Goal: Transaction & Acquisition: Book appointment/travel/reservation

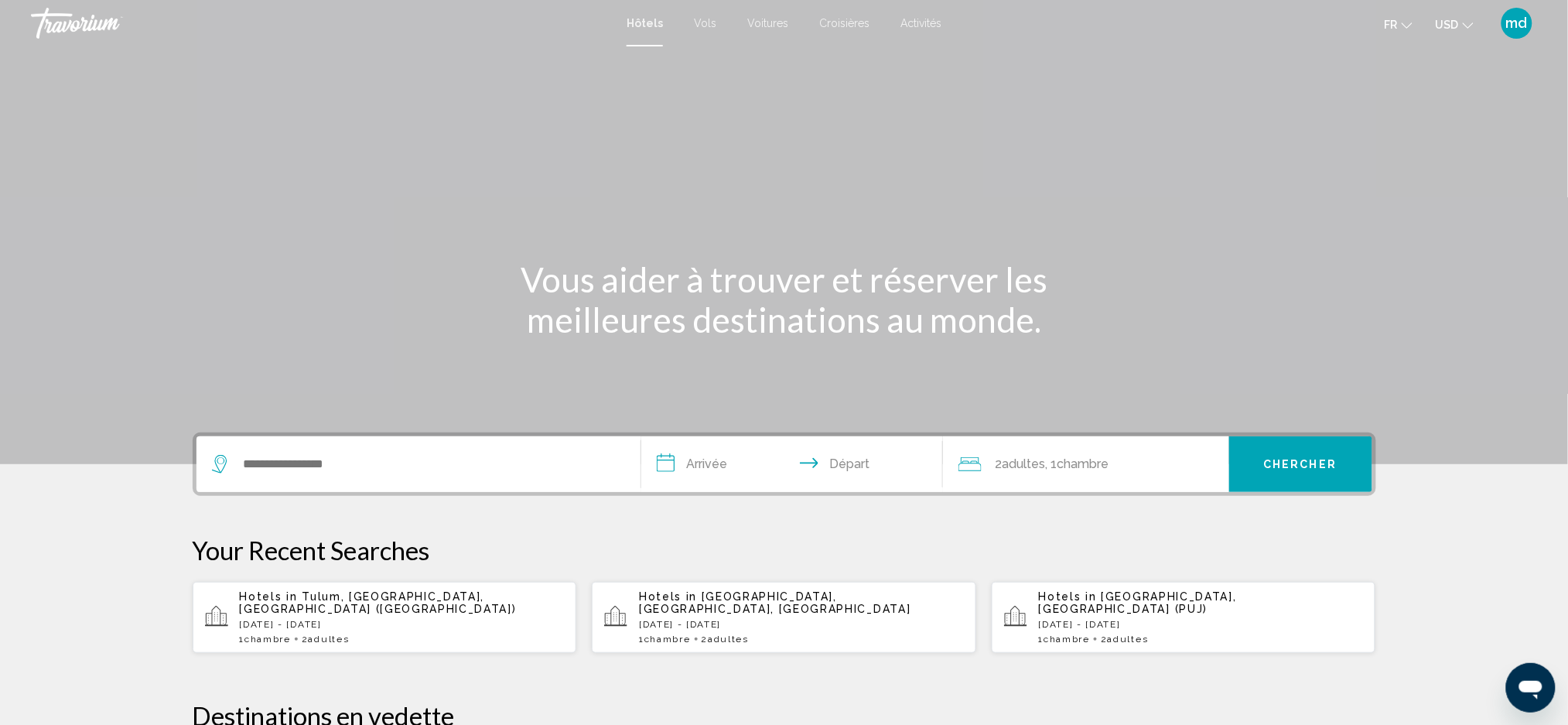
click at [1451, 31] on button "USD USD ($) MXN (Mex$) CAD (Can$) GBP (£) EUR (€) AUD (A$) NZD (NZ$) CNY (CN¥)" at bounding box center [1454, 24] width 38 height 23
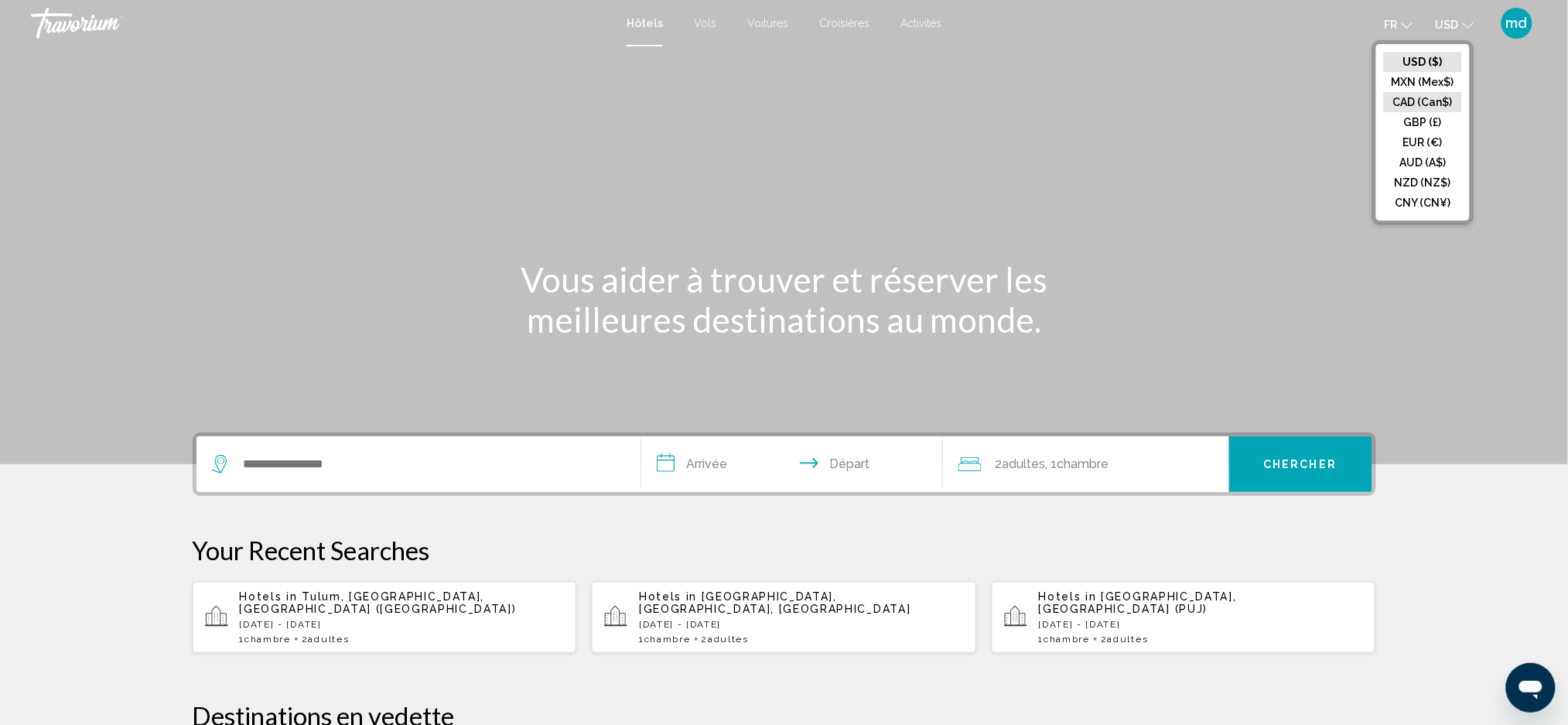
click at [1441, 93] on button "CAD (Can$)" at bounding box center [1423, 102] width 78 height 20
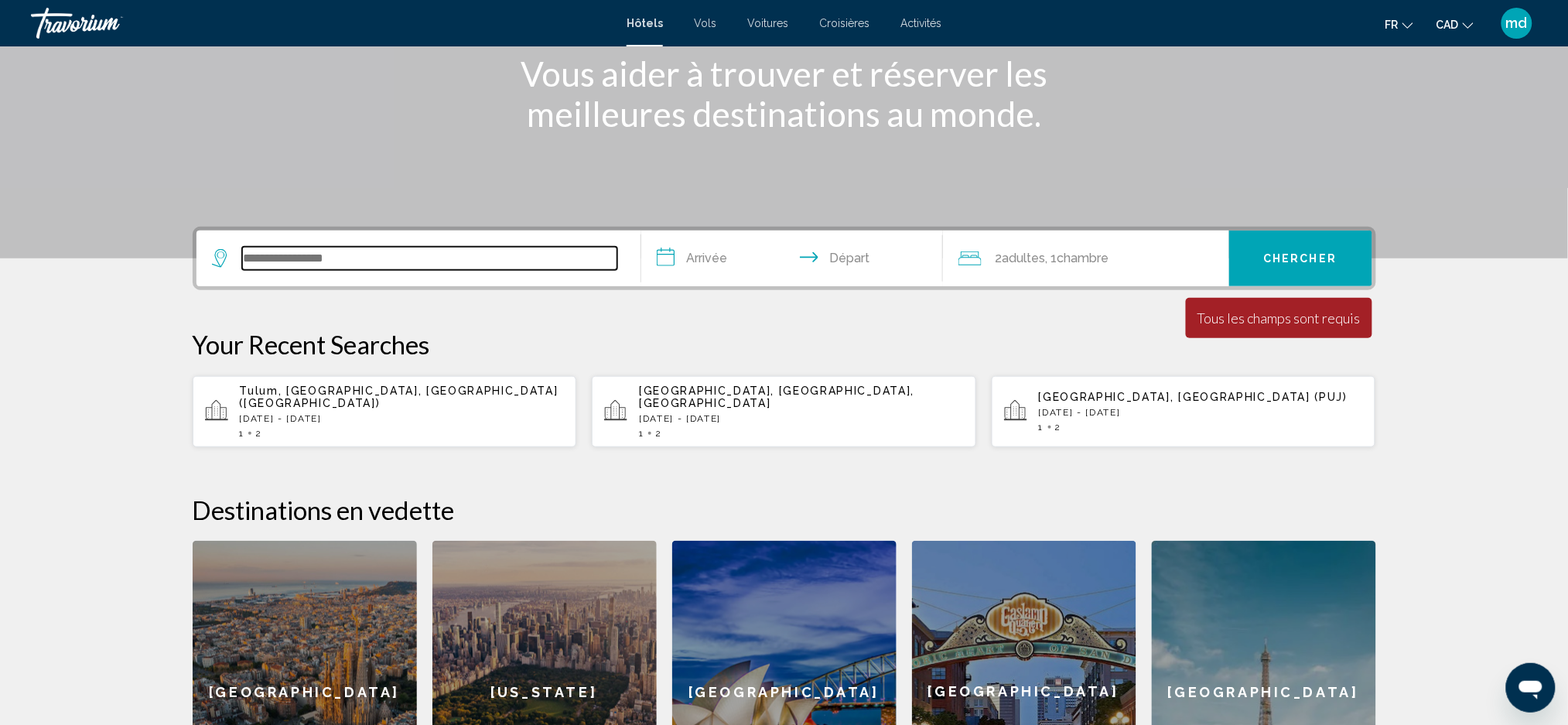
click at [439, 261] on input "Search widget" at bounding box center [430, 259] width 376 height 23
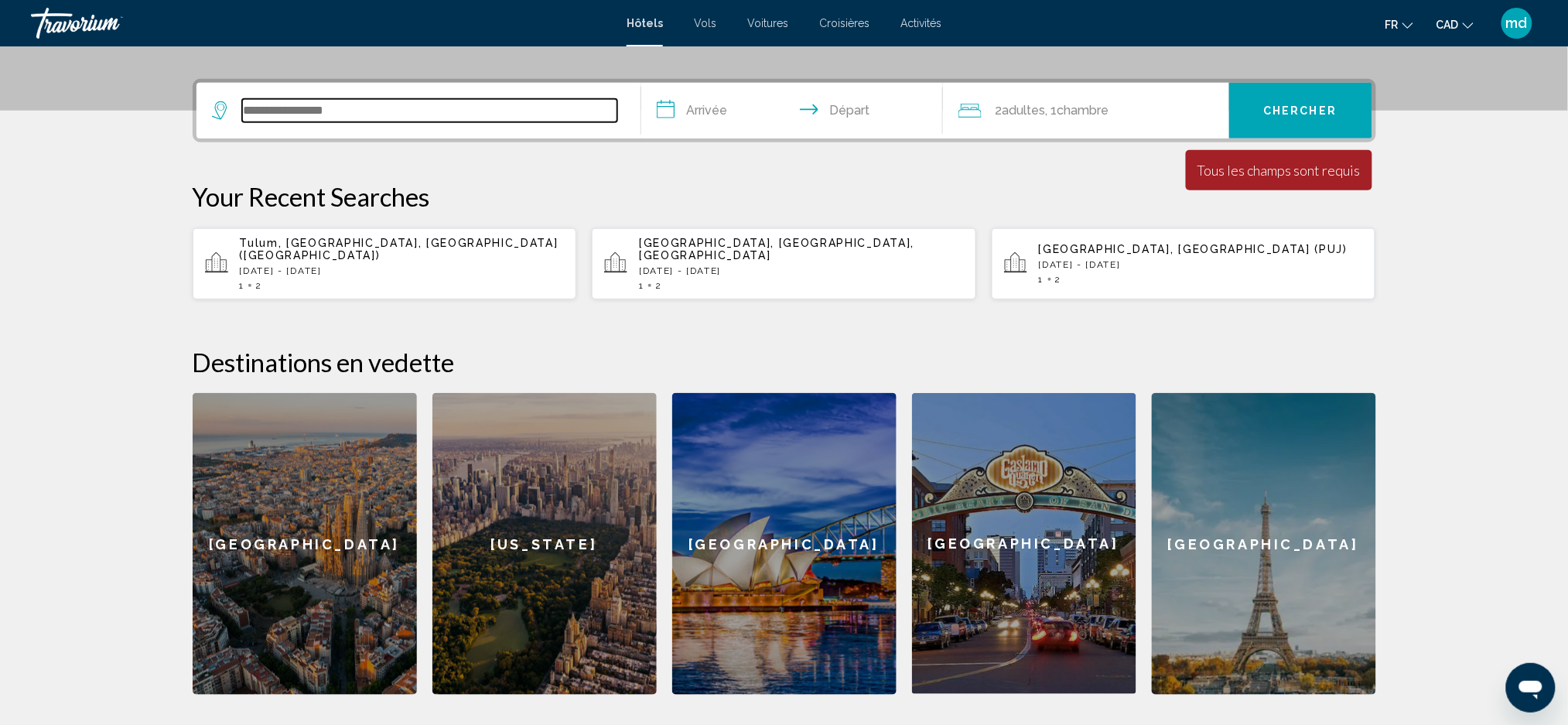
scroll to position [380, 0]
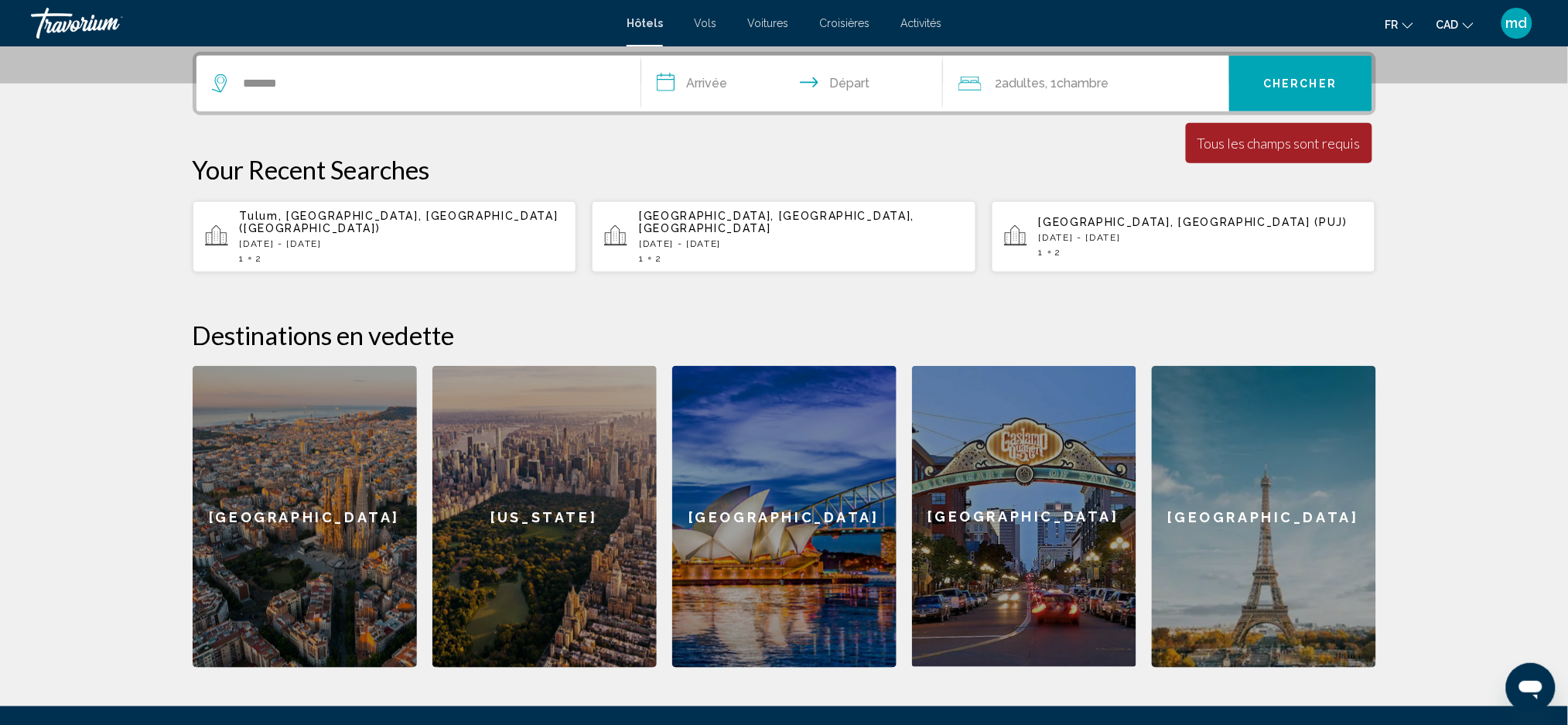
click at [0, 0] on div at bounding box center [0, 0] width 0 height 0
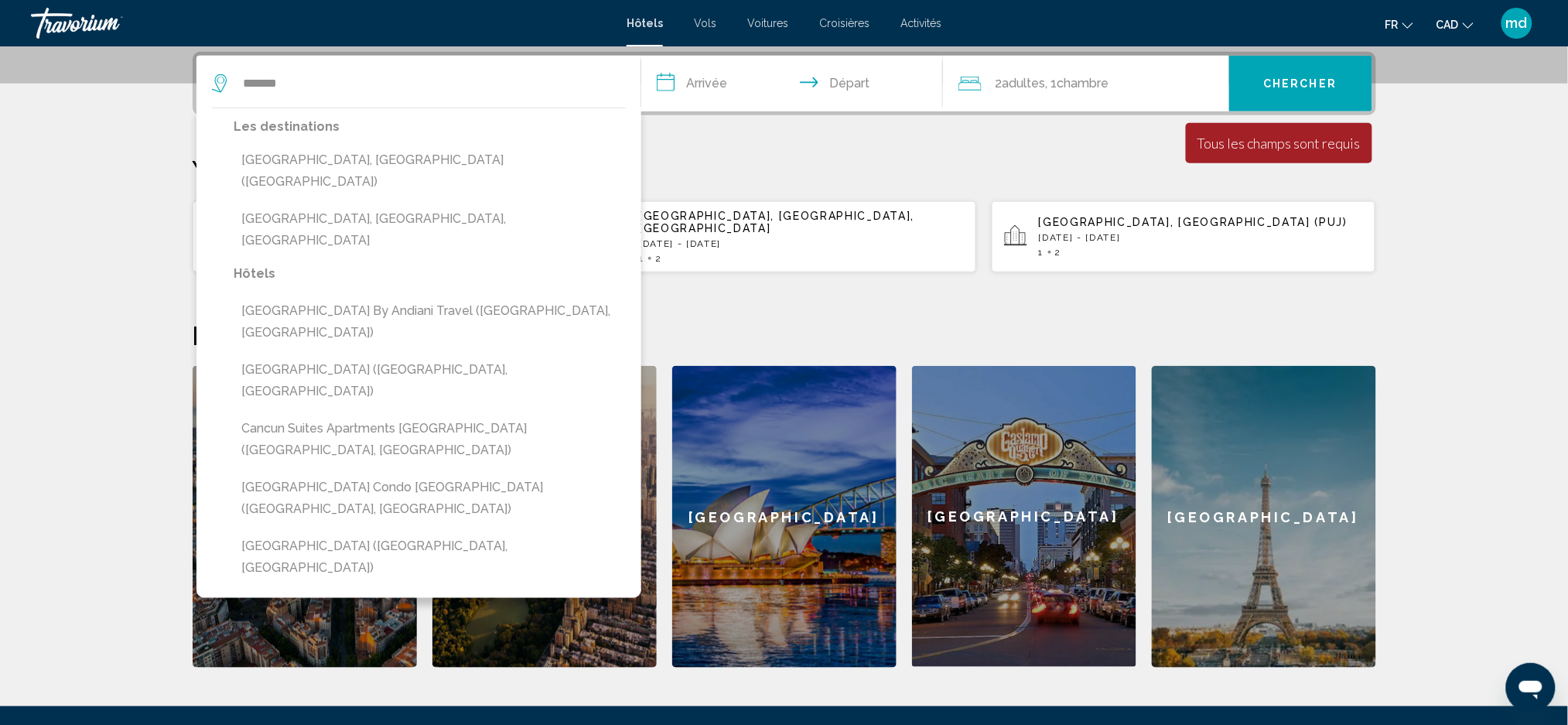
click at [703, 81] on input "**********" at bounding box center [794, 86] width 308 height 60
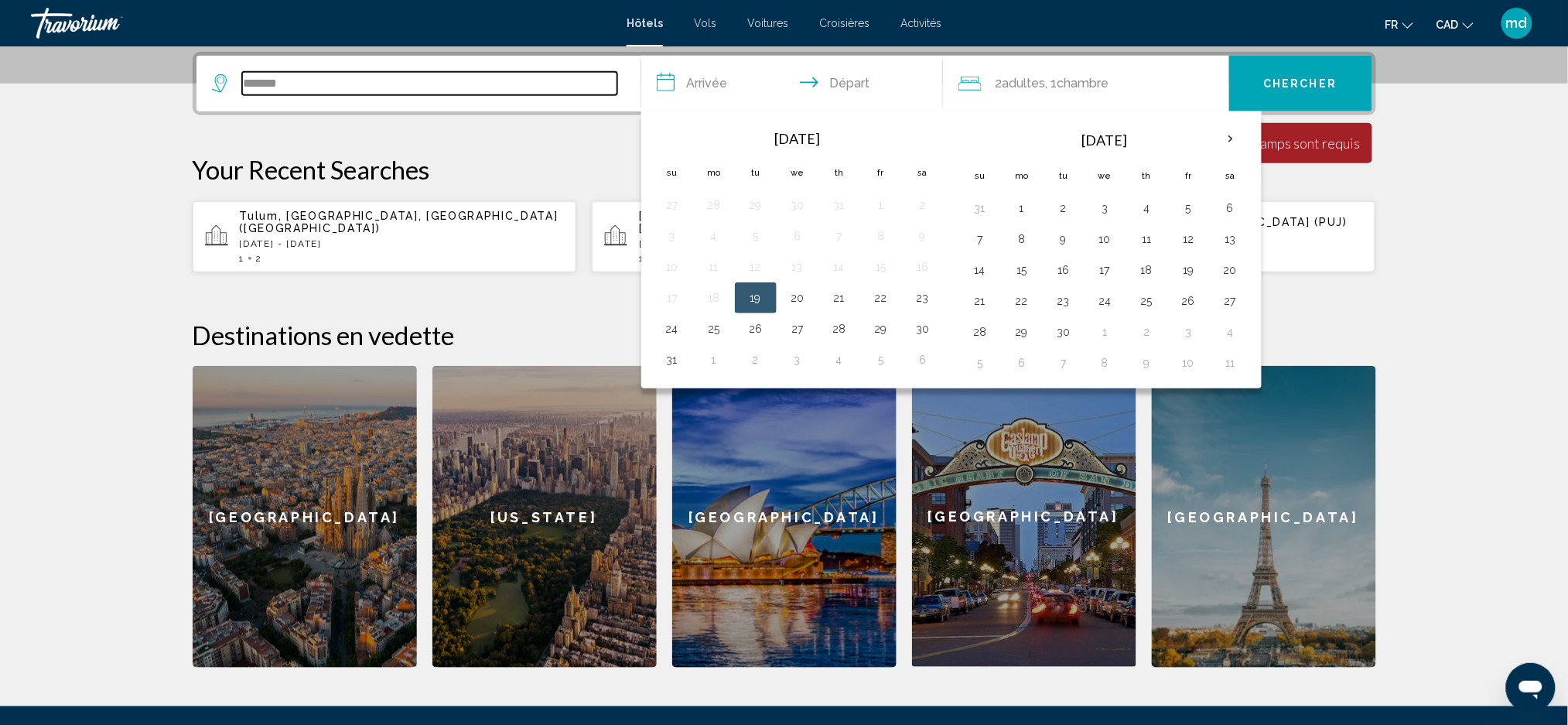
click at [577, 83] on input "******" at bounding box center [430, 83] width 376 height 23
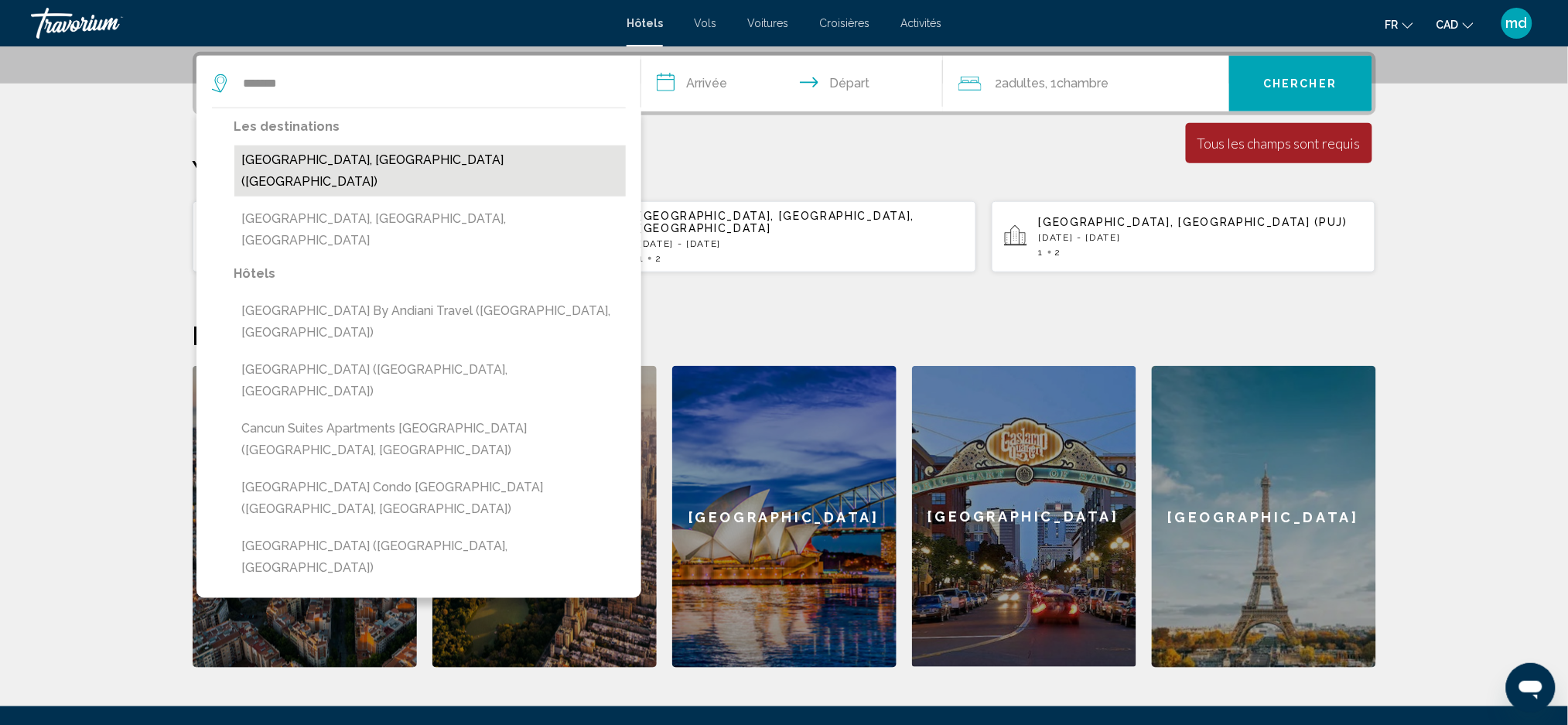
click at [391, 150] on button "Cancun, Mexico (CUN)" at bounding box center [430, 170] width 391 height 51
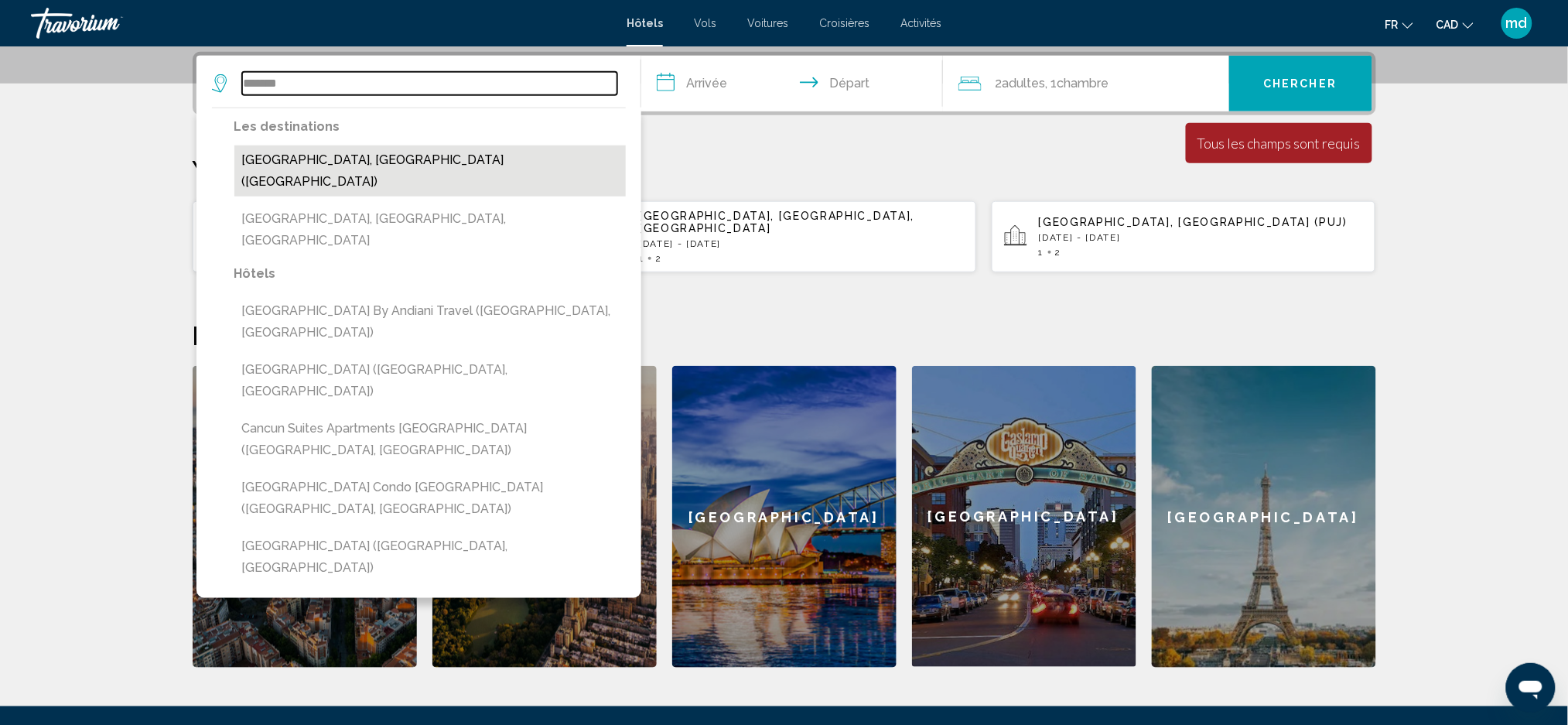
type input "**********"
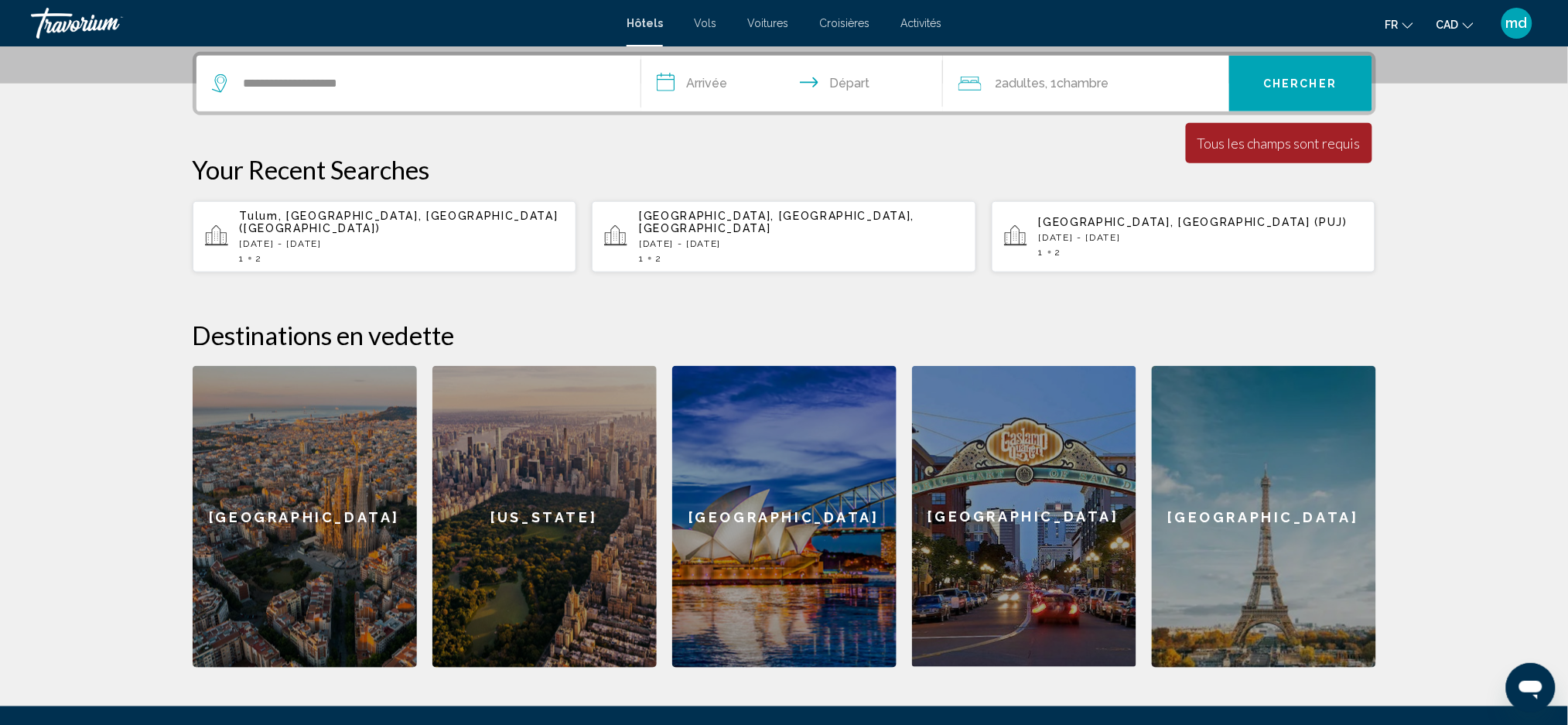
click at [718, 80] on input "**********" at bounding box center [794, 86] width 308 height 60
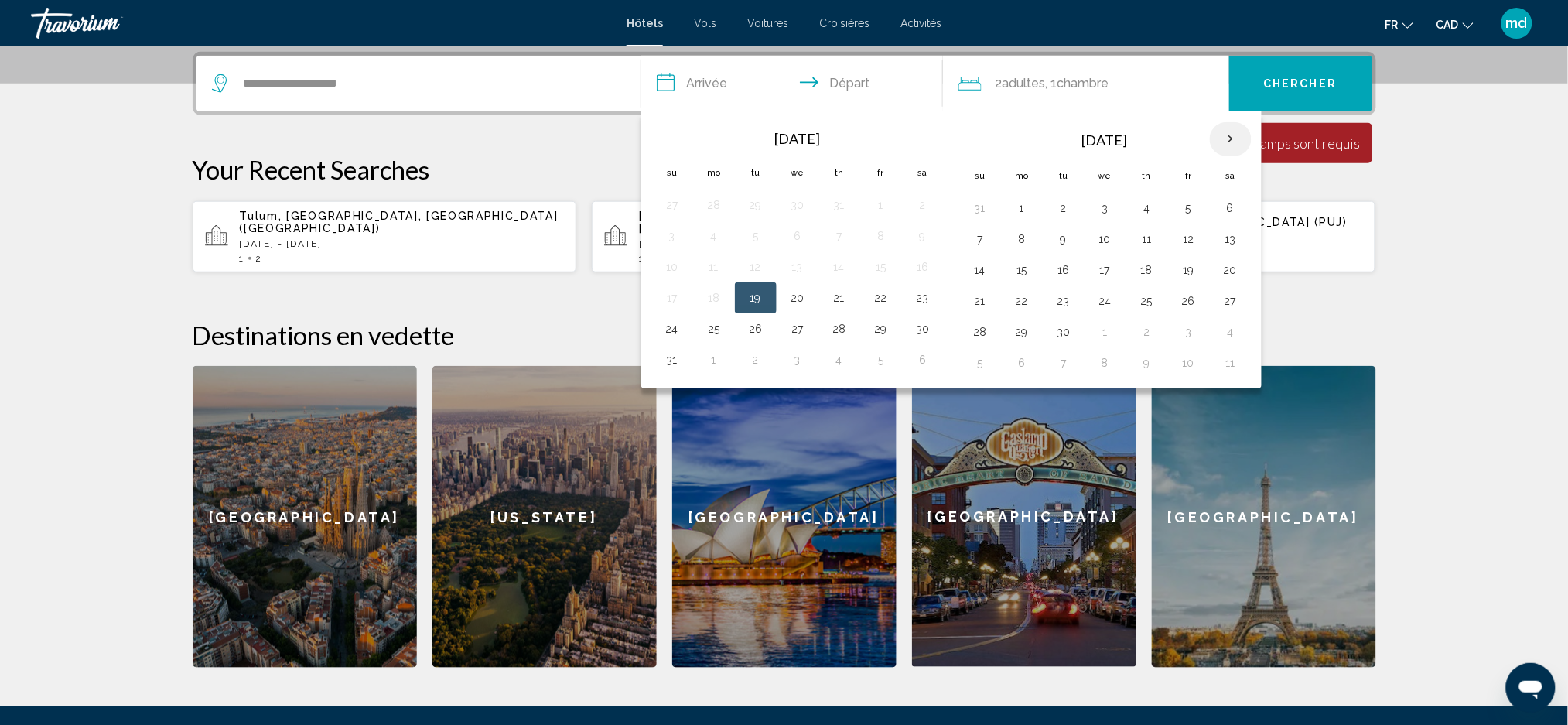
click at [1230, 138] on th "Next month" at bounding box center [1231, 138] width 42 height 34
click at [1071, 335] on button "30" at bounding box center [1064, 332] width 25 height 22
click at [859, 90] on input "**********" at bounding box center [794, 86] width 308 height 60
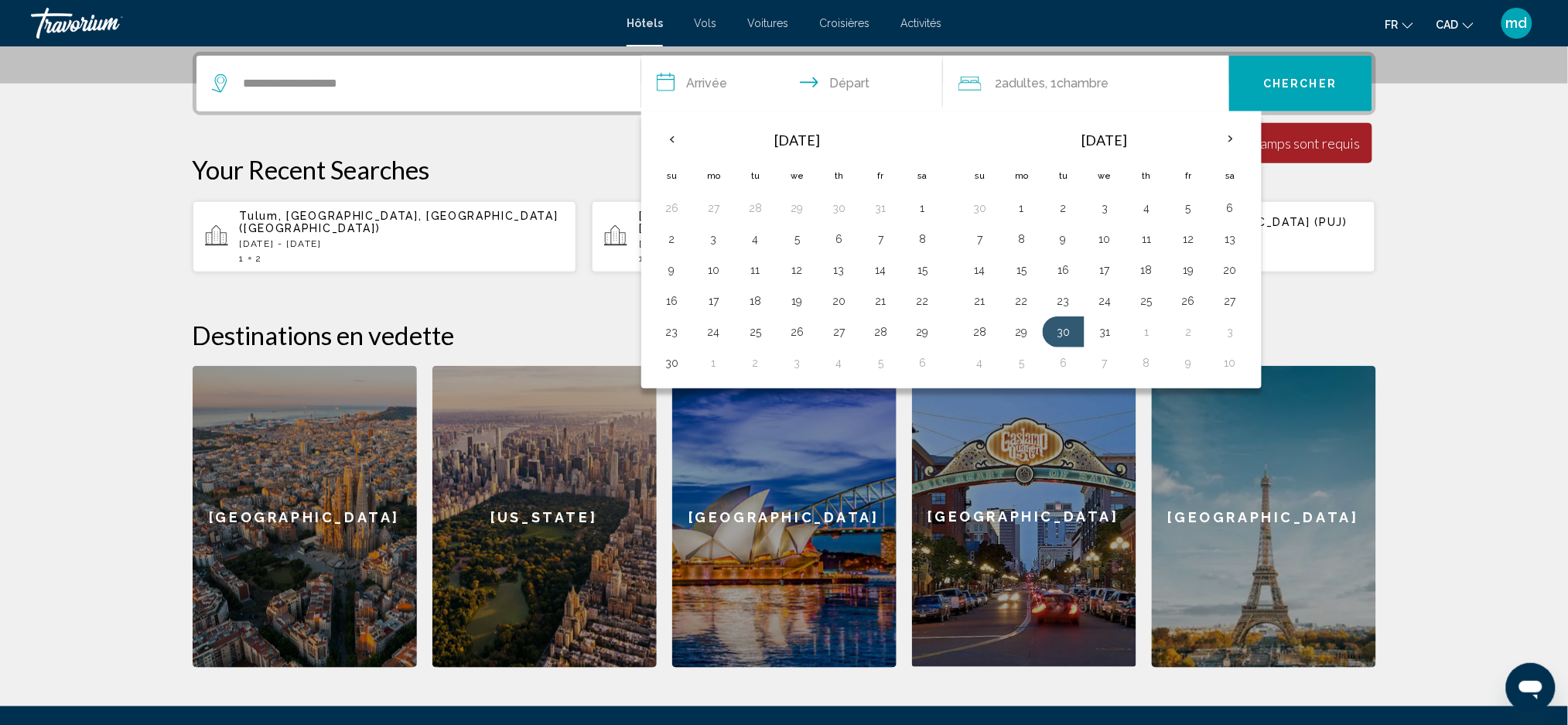
click at [859, 73] on input "**********" at bounding box center [794, 86] width 308 height 60
click at [1246, 142] on th "Next month" at bounding box center [1231, 138] width 42 height 34
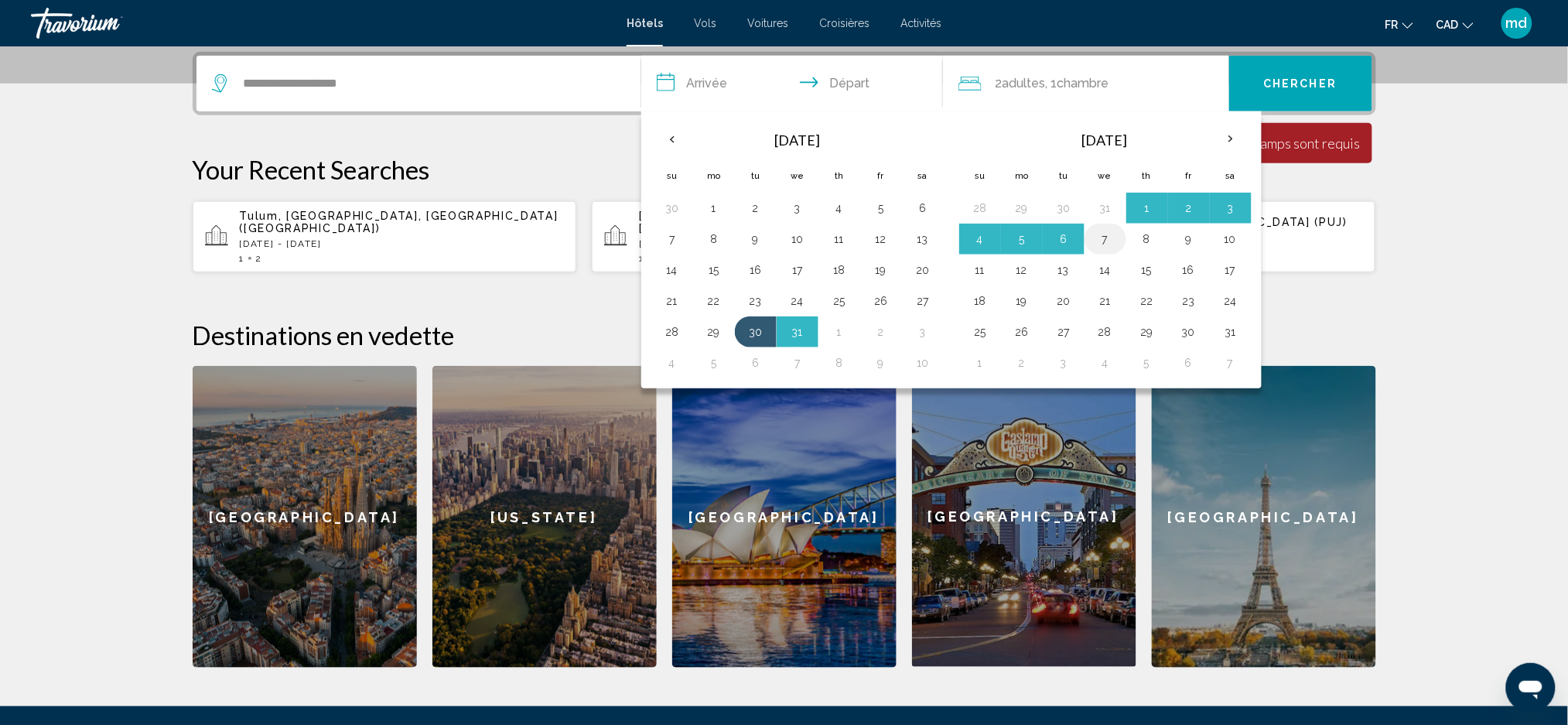
click at [1106, 236] on button "7" at bounding box center [1106, 239] width 25 height 22
type input "**********"
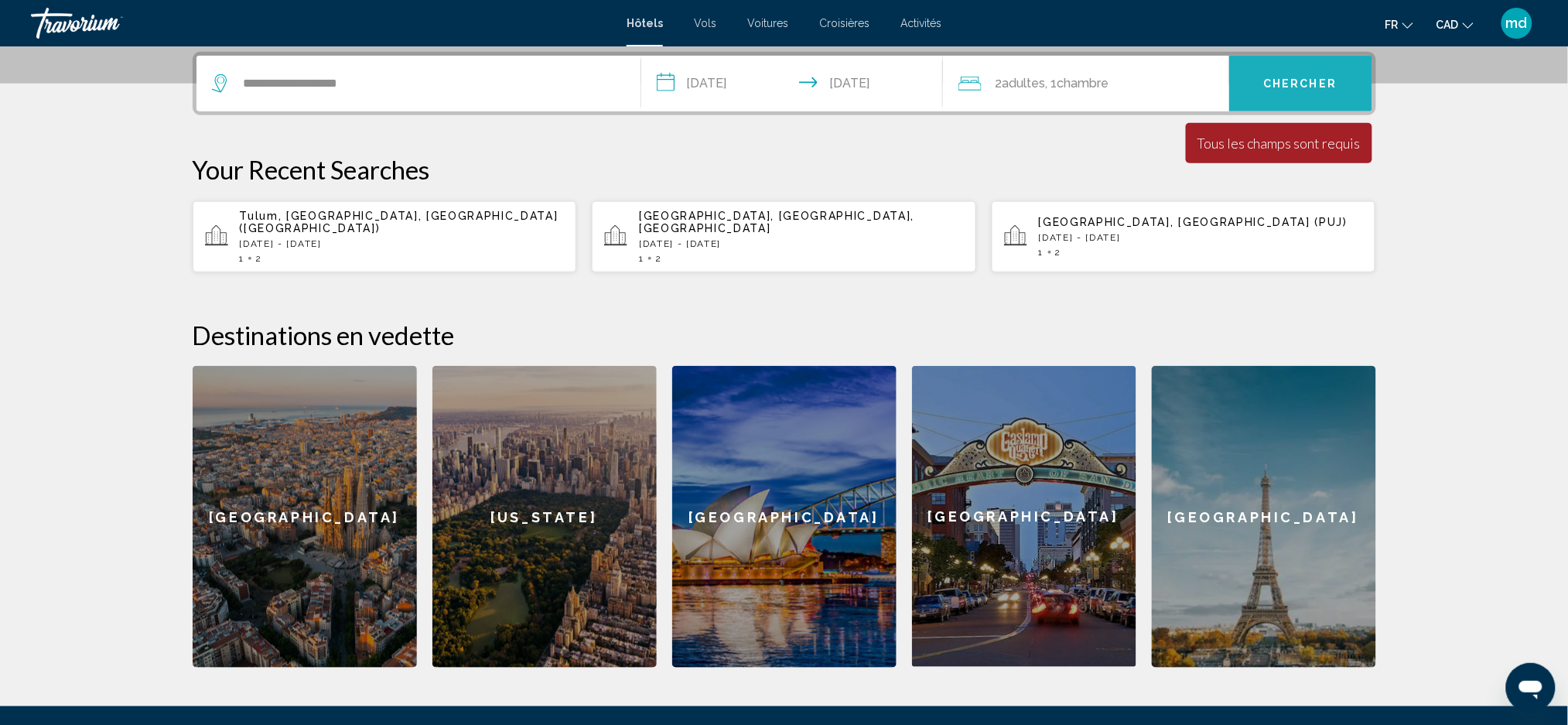
click at [1273, 81] on span "Chercher" at bounding box center [1301, 84] width 73 height 13
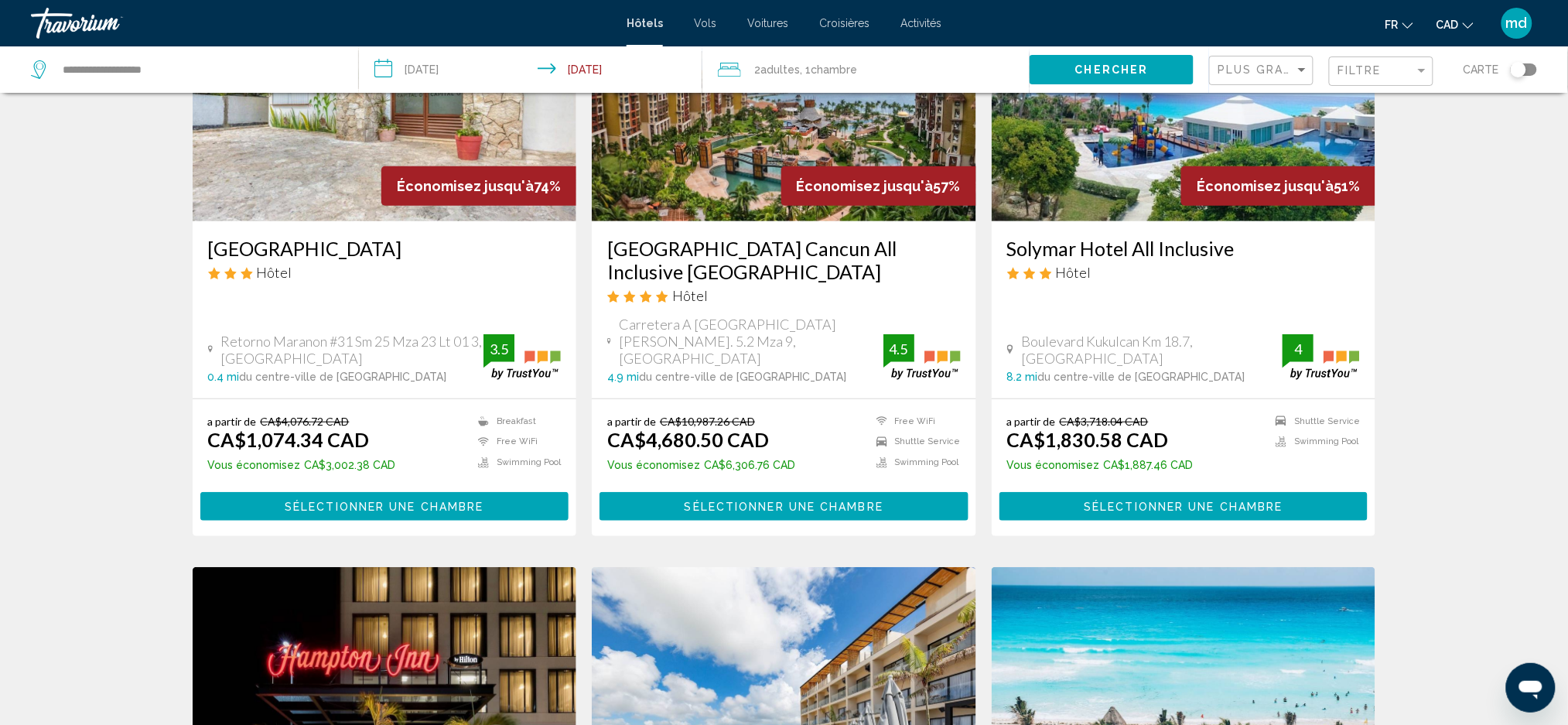
scroll to position [206, 0]
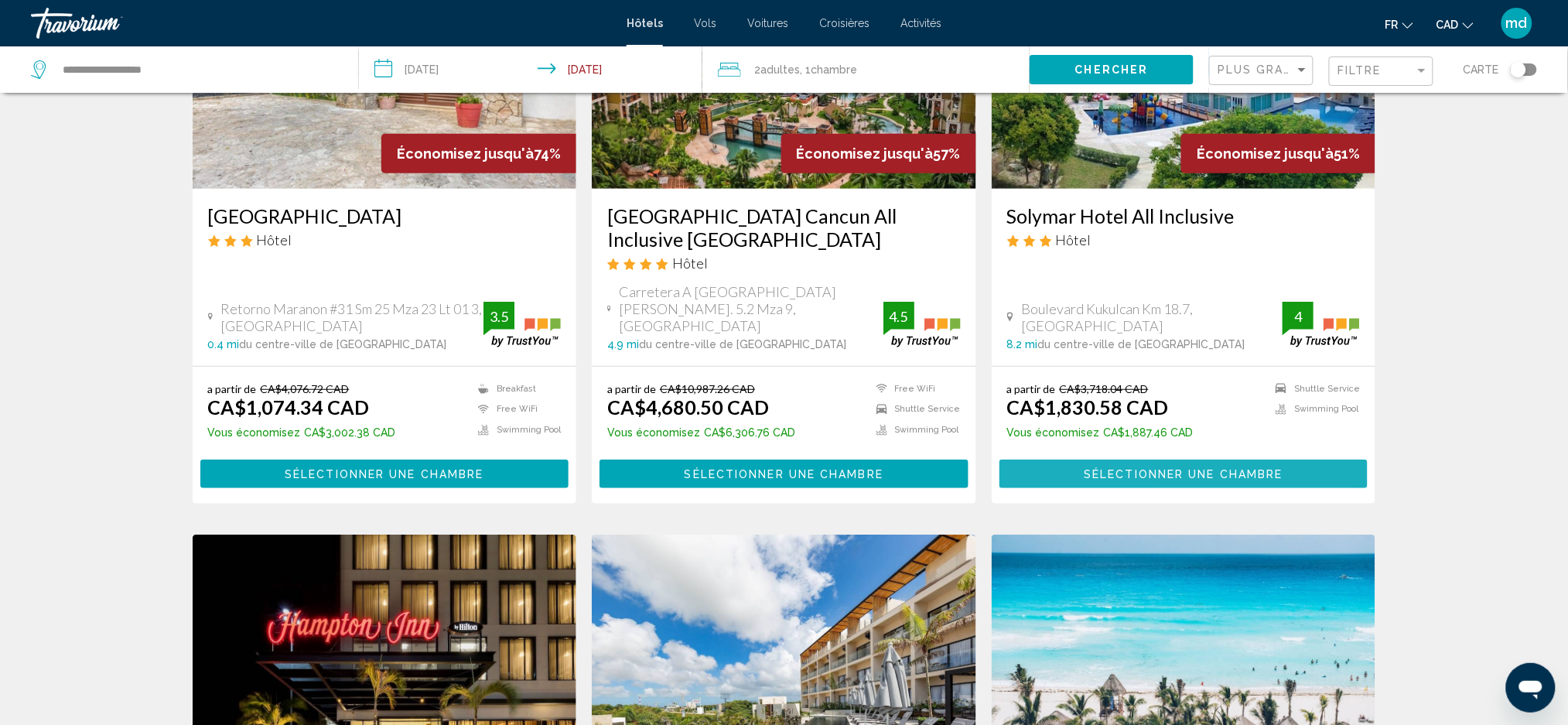
click at [1065, 460] on button "Sélectionner une chambre" at bounding box center [1184, 474] width 369 height 28
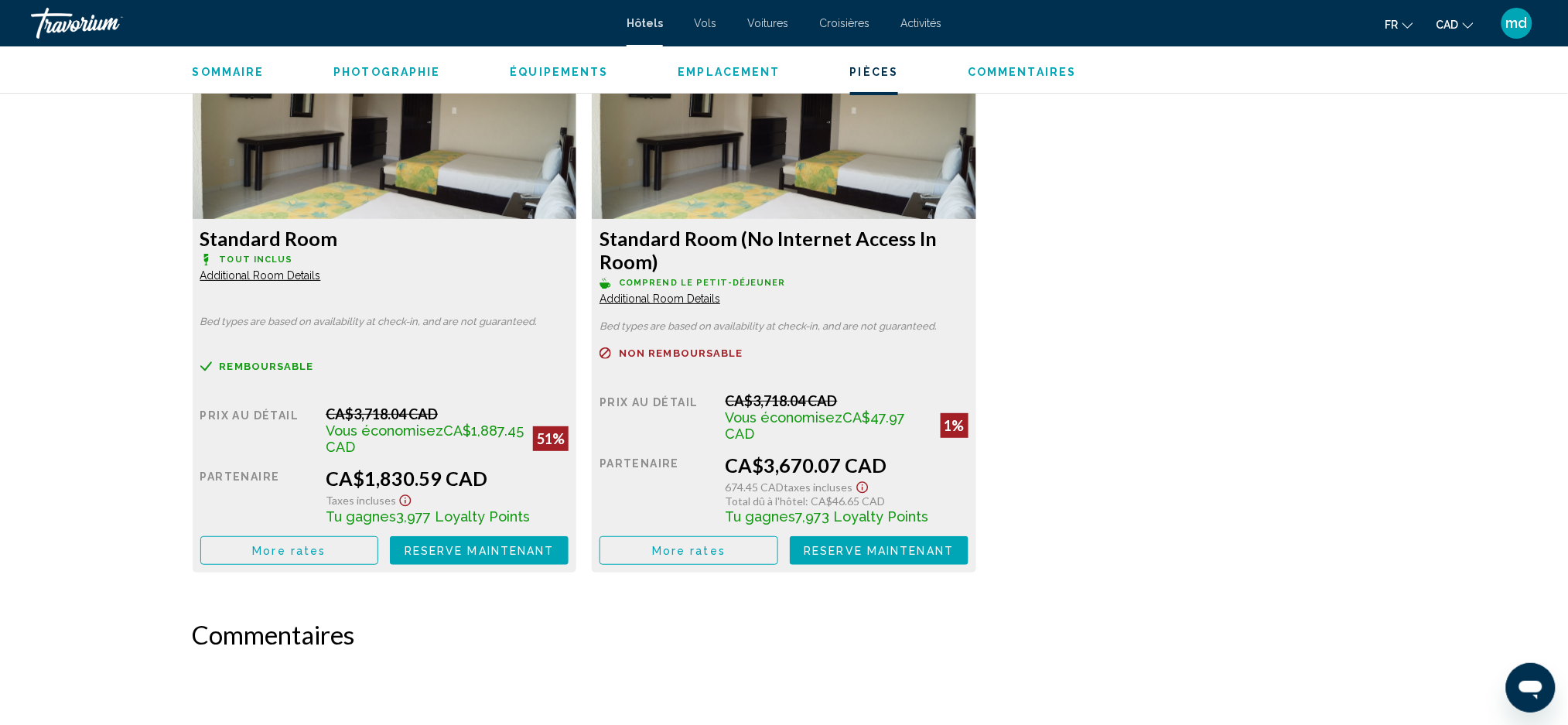
scroll to position [1899, 0]
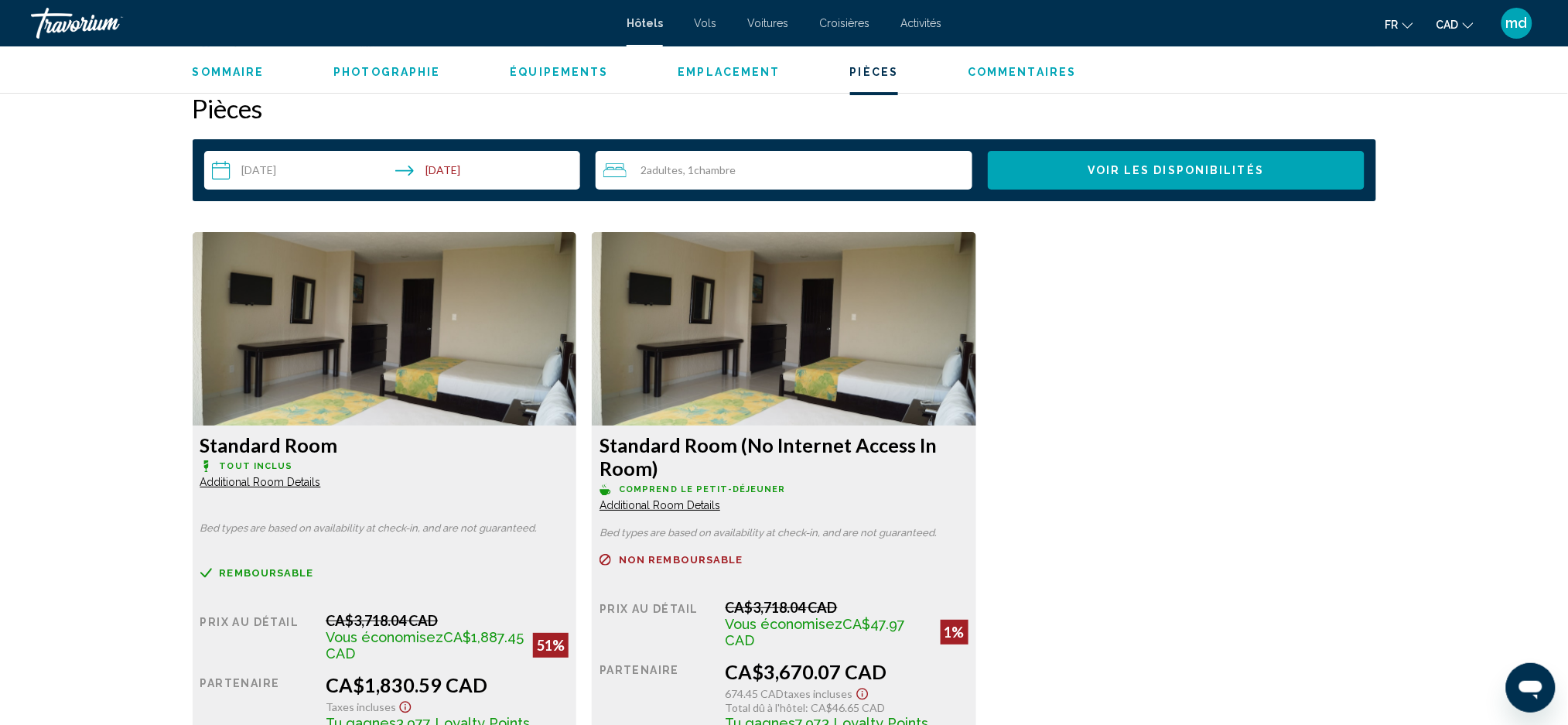
click at [451, 355] on img "Main content" at bounding box center [385, 329] width 385 height 194
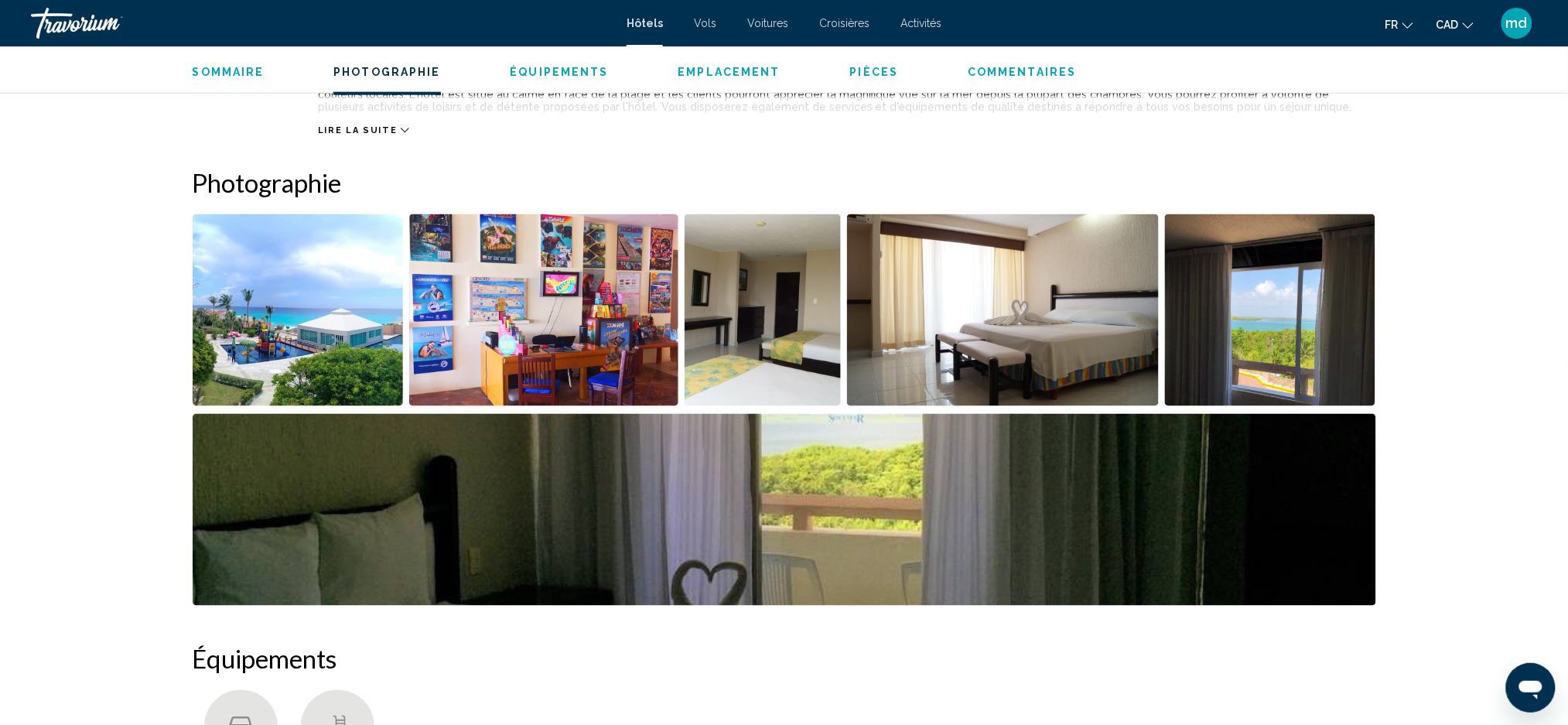
scroll to position [353, 0]
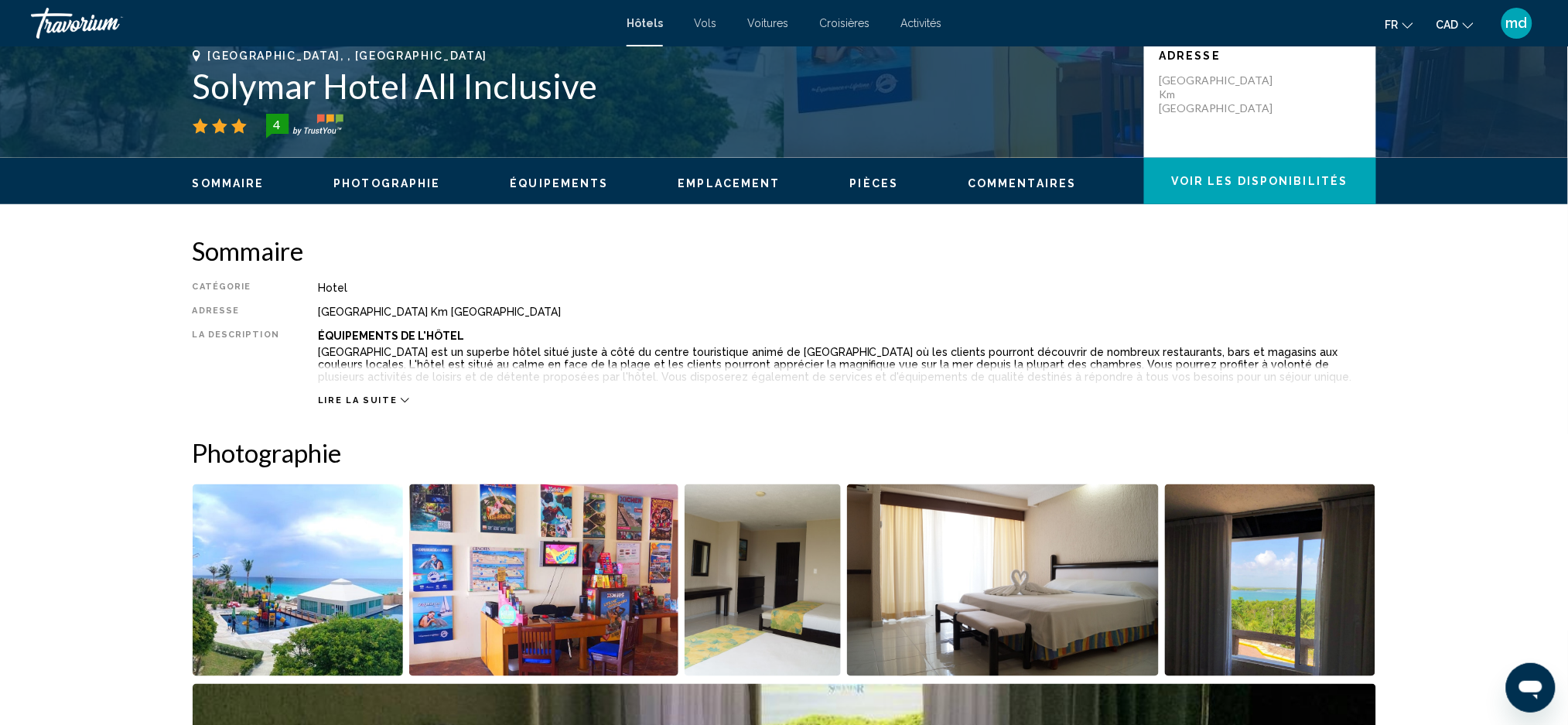
click at [326, 546] on img "Open full-screen image slider" at bounding box center [298, 580] width 211 height 192
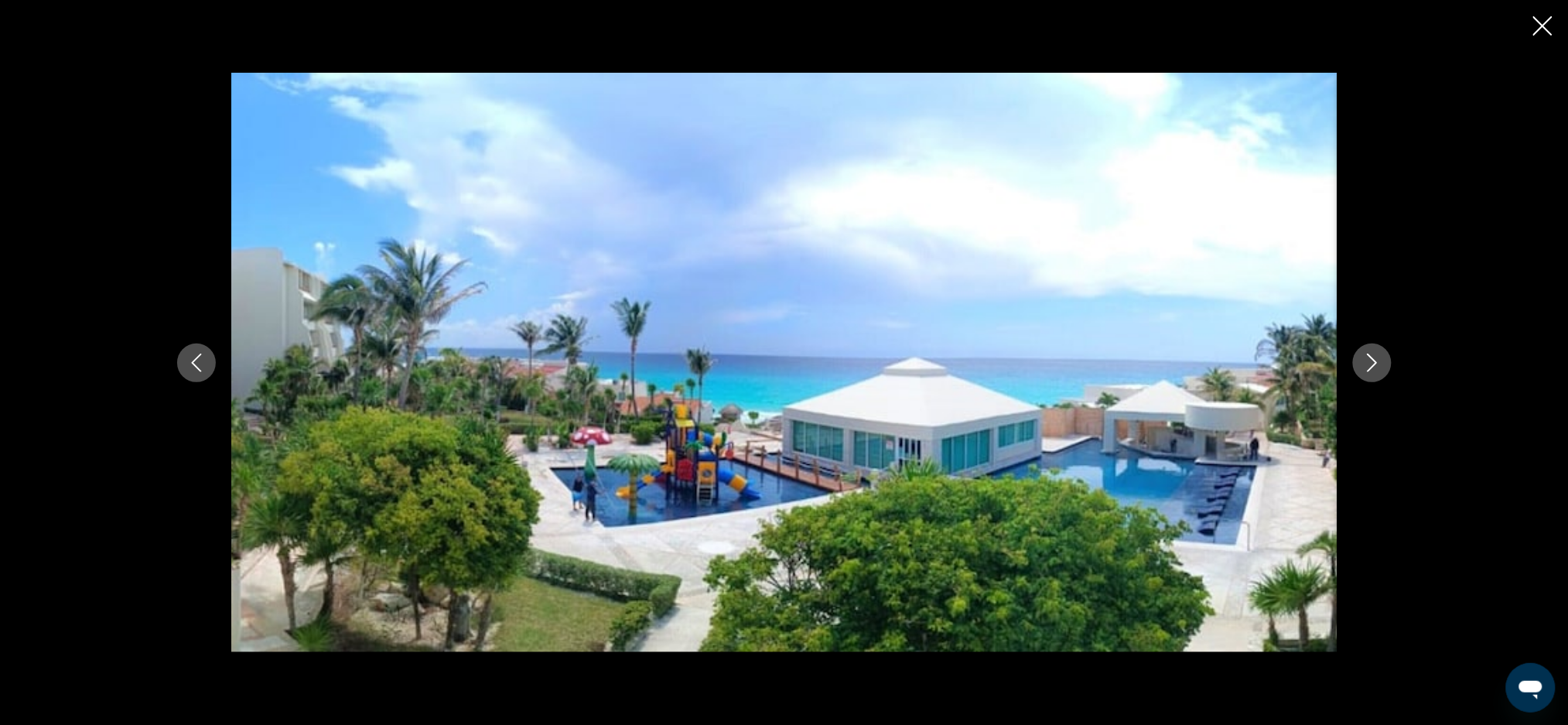
click at [1371, 365] on icon "Next image" at bounding box center [1372, 363] width 10 height 18
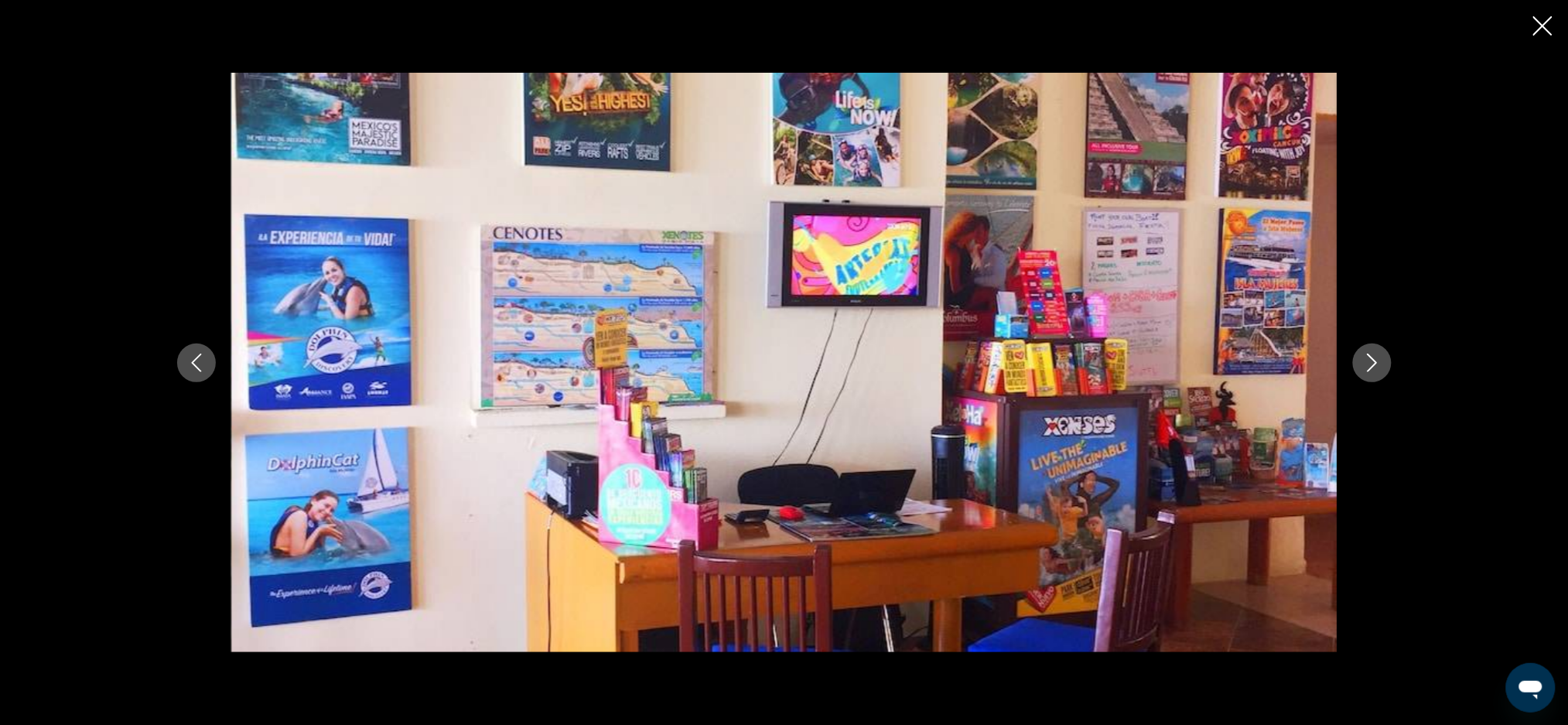
click at [1370, 365] on icon "Next image" at bounding box center [1372, 363] width 18 height 18
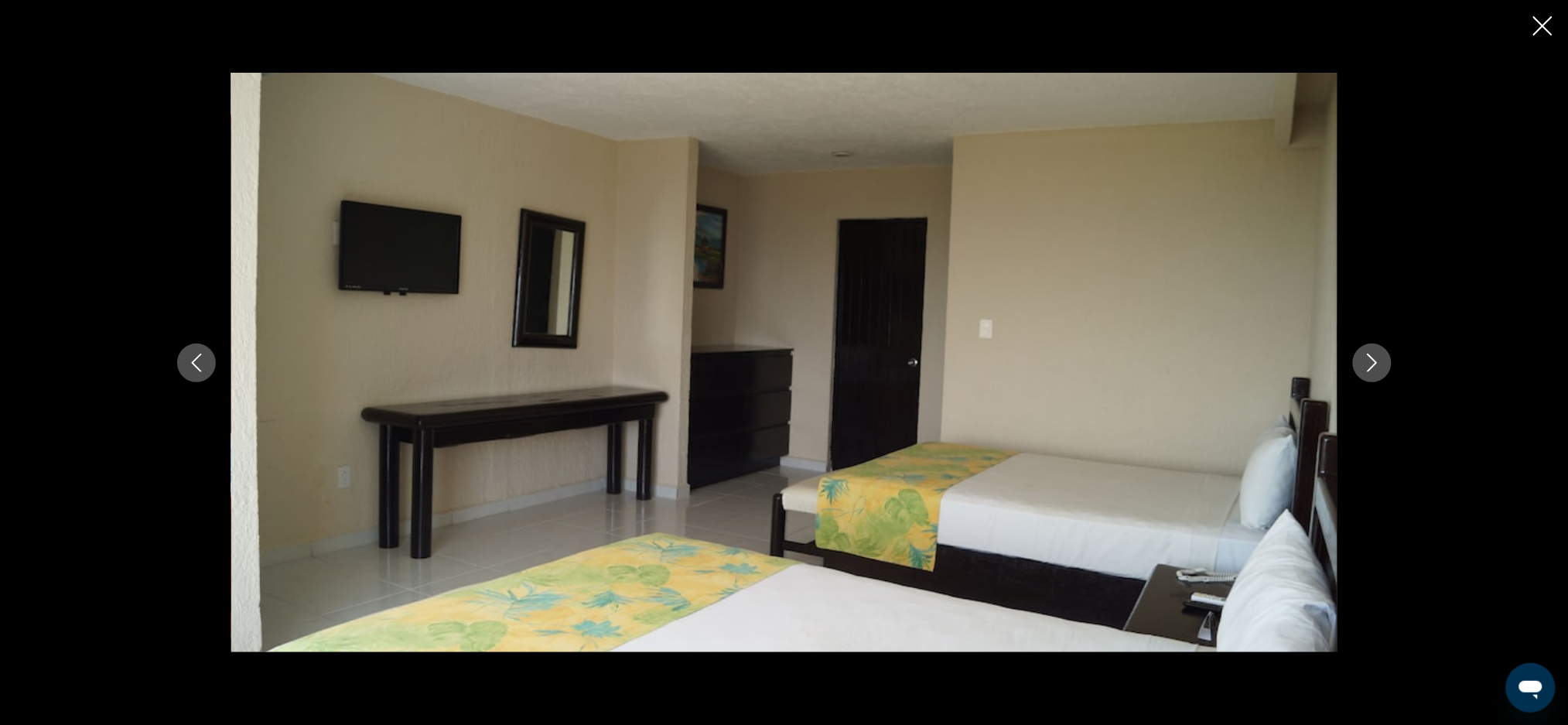
click at [1370, 365] on icon "Next image" at bounding box center [1372, 363] width 18 height 18
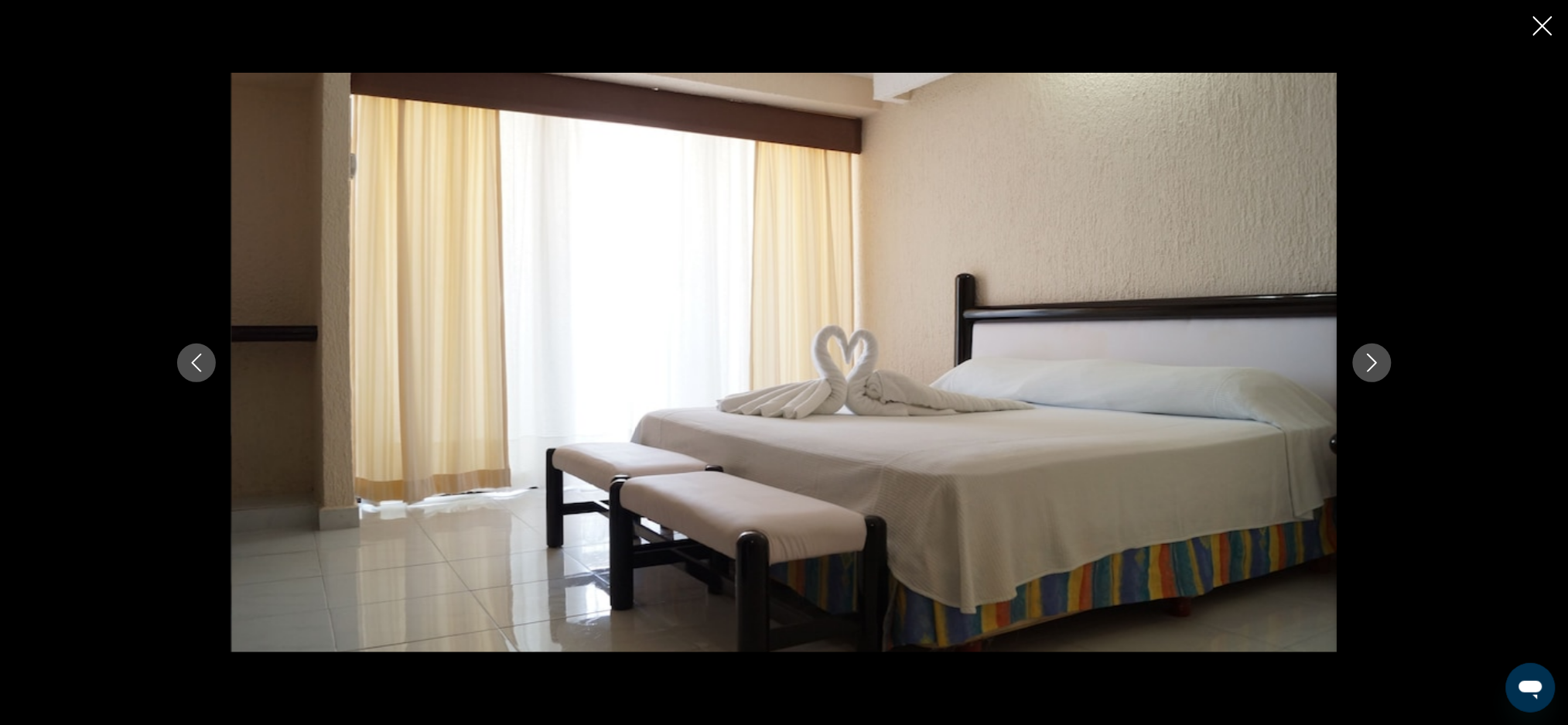
click at [1370, 365] on icon "Next image" at bounding box center [1372, 363] width 18 height 18
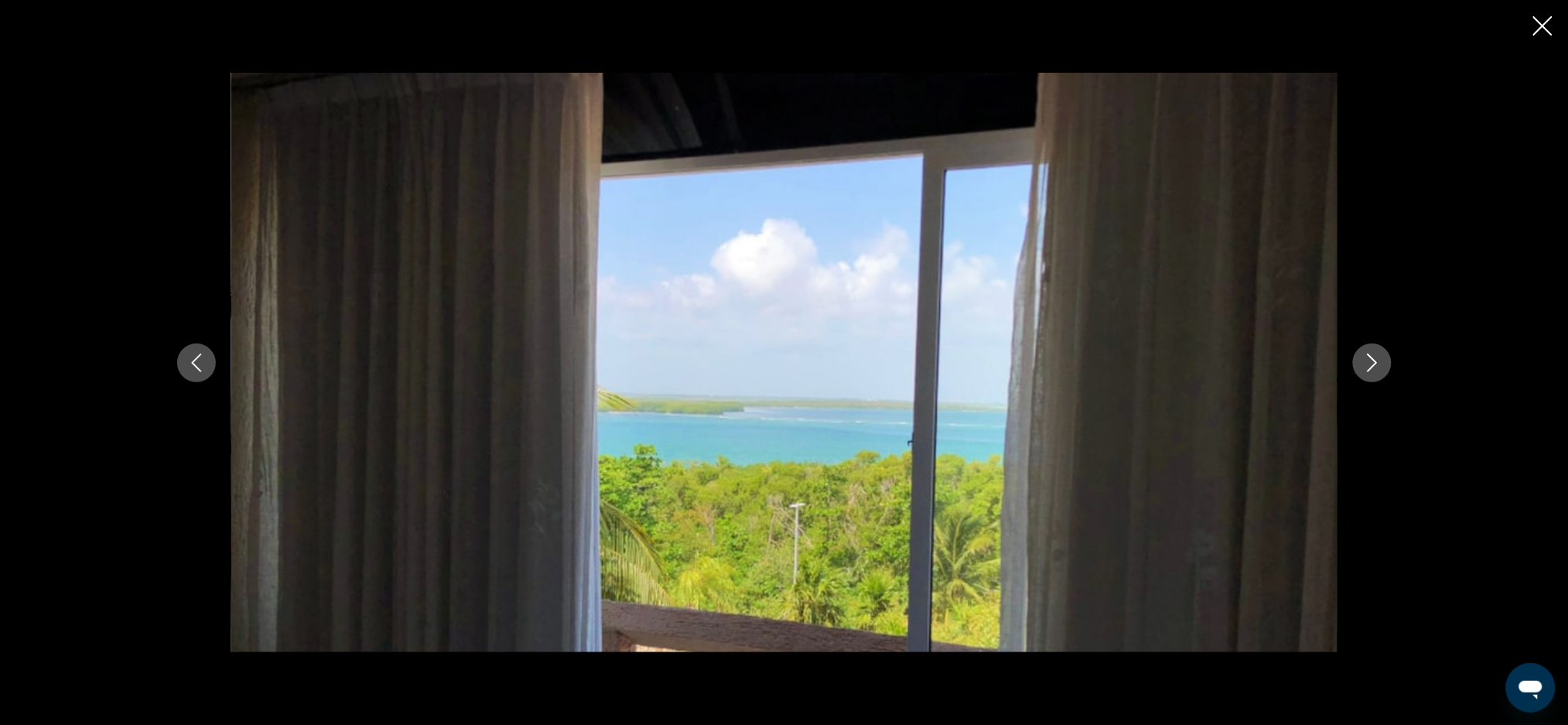
click at [1370, 365] on icon "Next image" at bounding box center [1372, 363] width 18 height 18
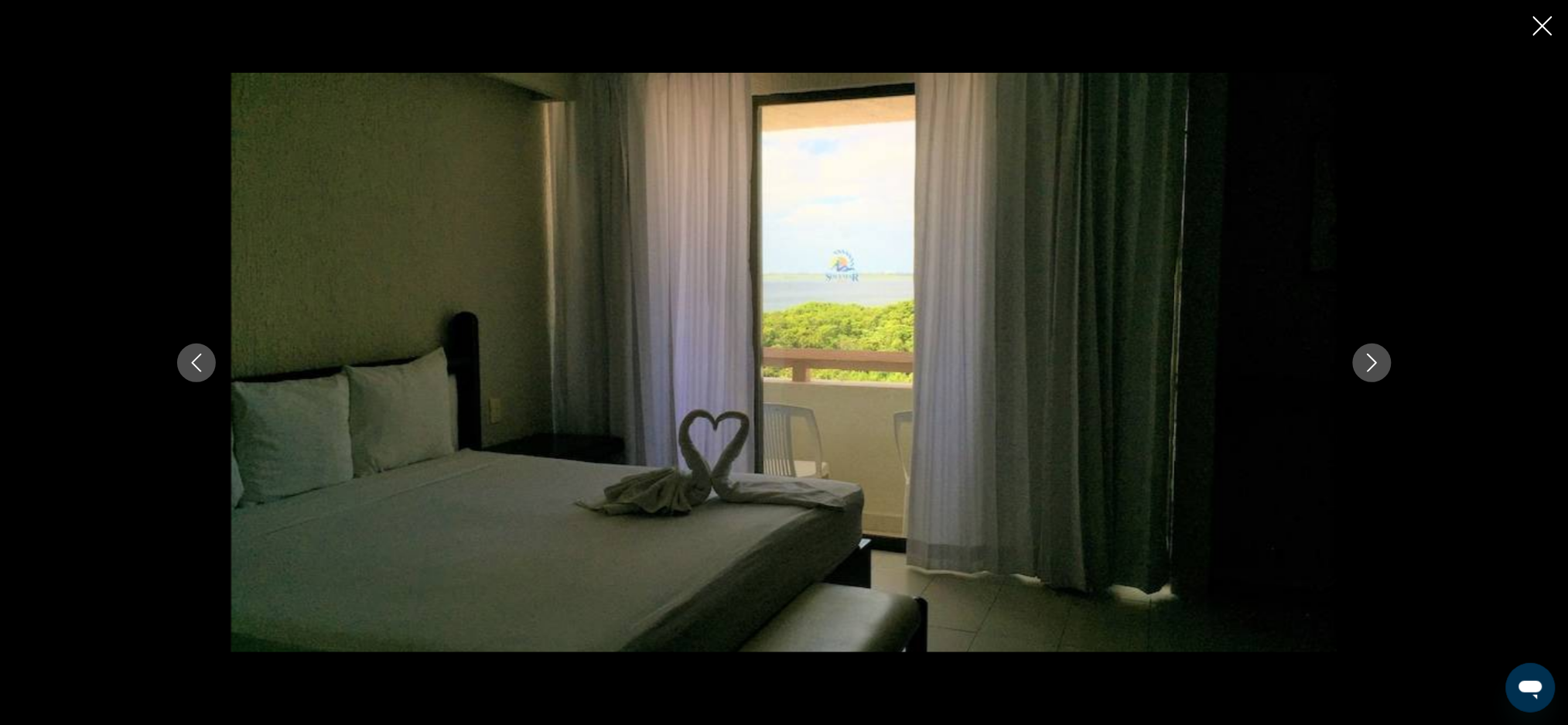
click at [1370, 365] on icon "Next image" at bounding box center [1372, 363] width 18 height 18
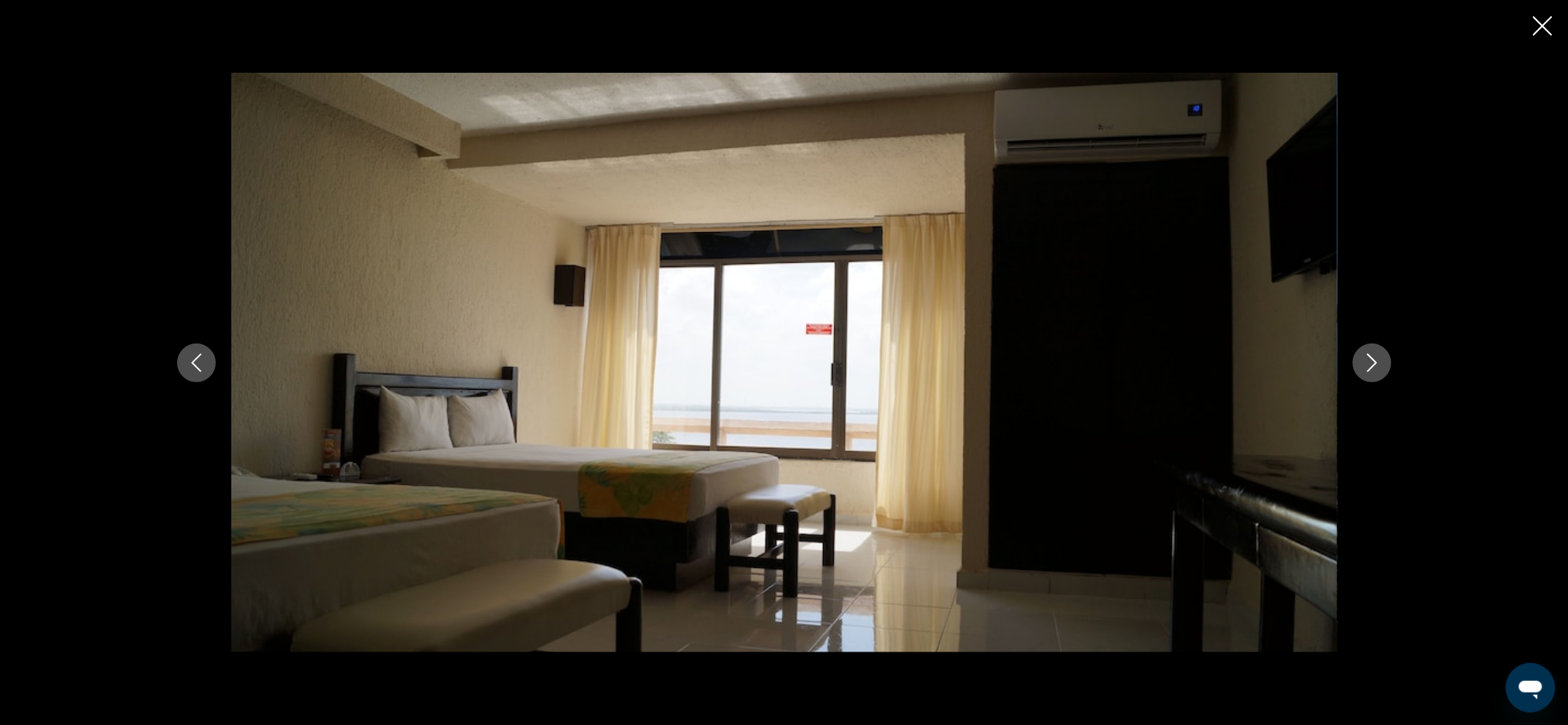
click at [1370, 365] on icon "Next image" at bounding box center [1372, 363] width 18 height 18
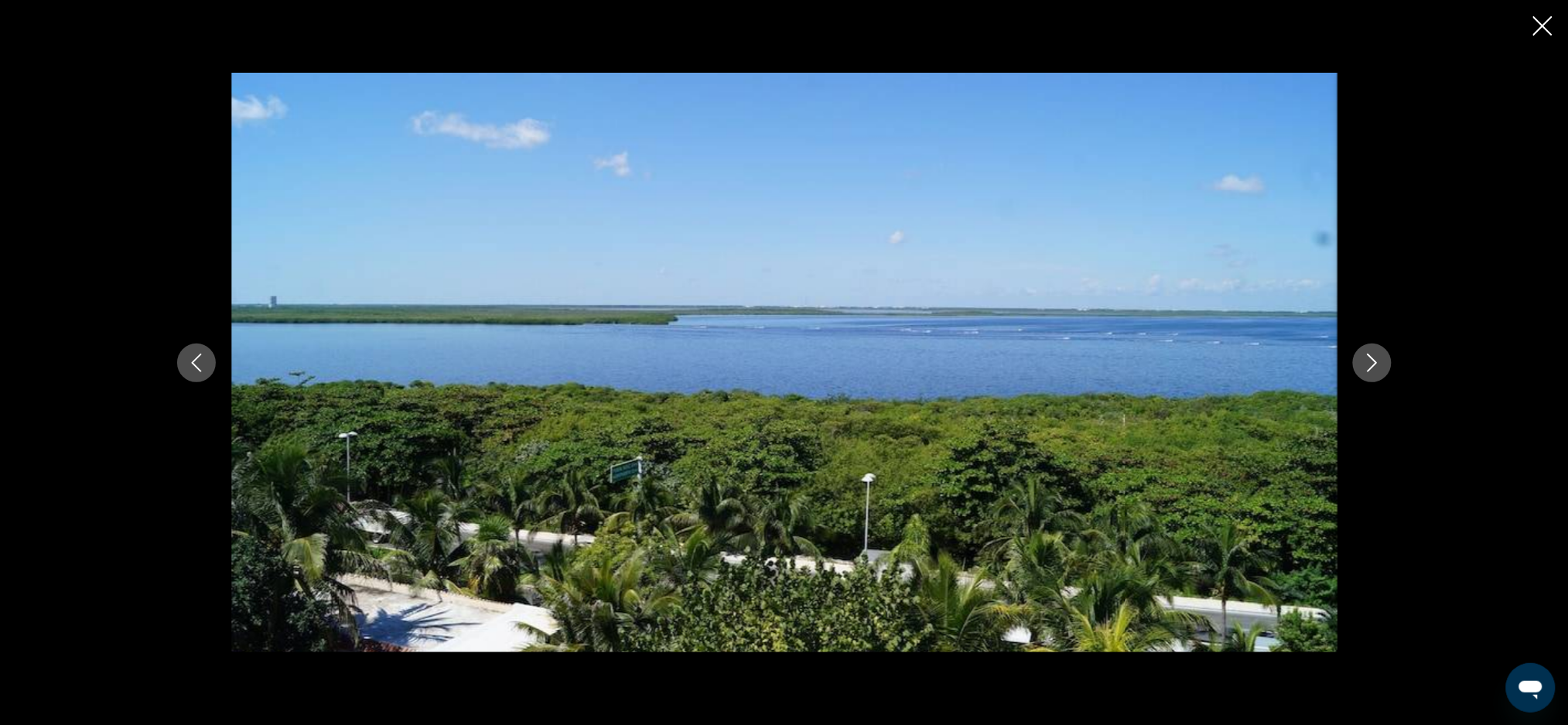
click at [1370, 365] on icon "Next image" at bounding box center [1372, 363] width 18 height 18
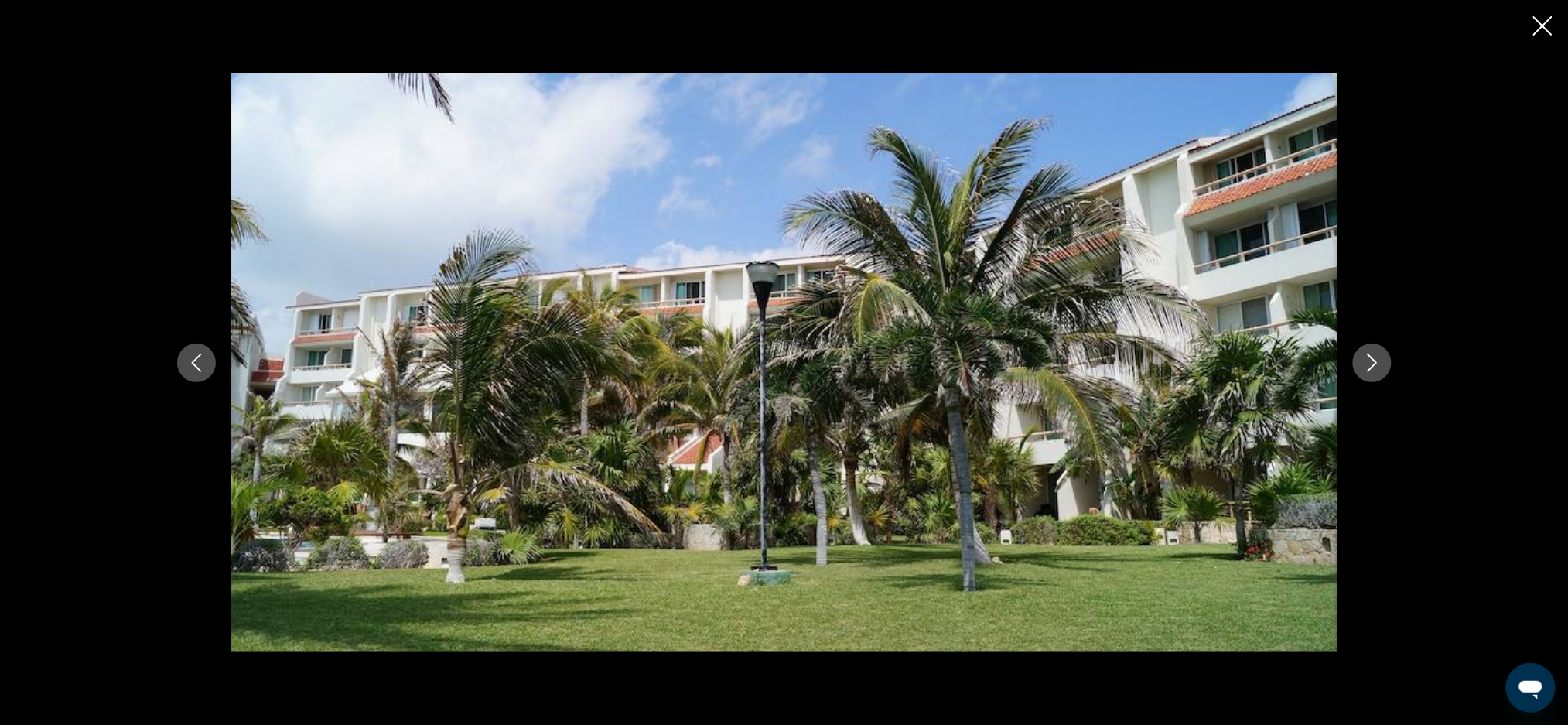
click at [1370, 365] on icon "Next image" at bounding box center [1372, 363] width 18 height 18
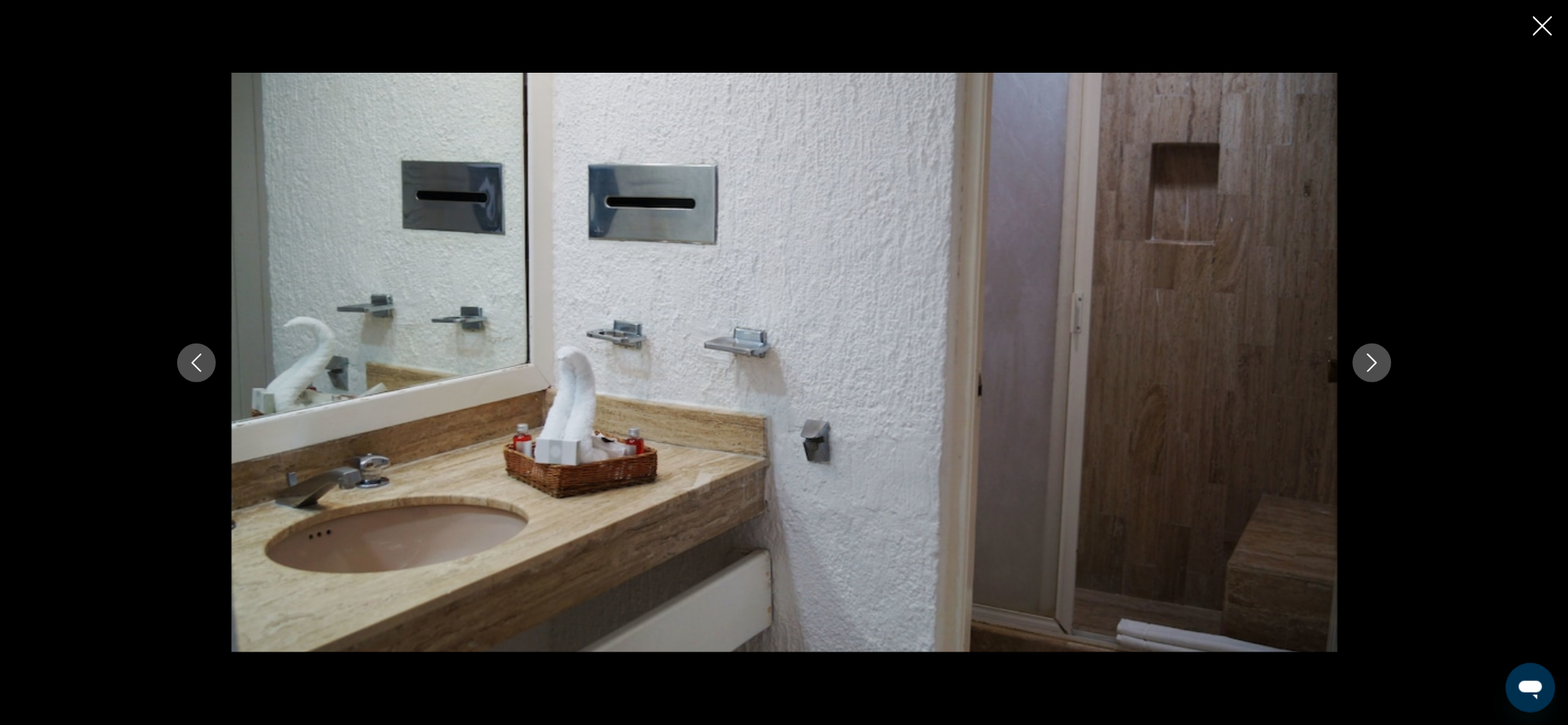
click at [1370, 365] on icon "Next image" at bounding box center [1372, 363] width 18 height 18
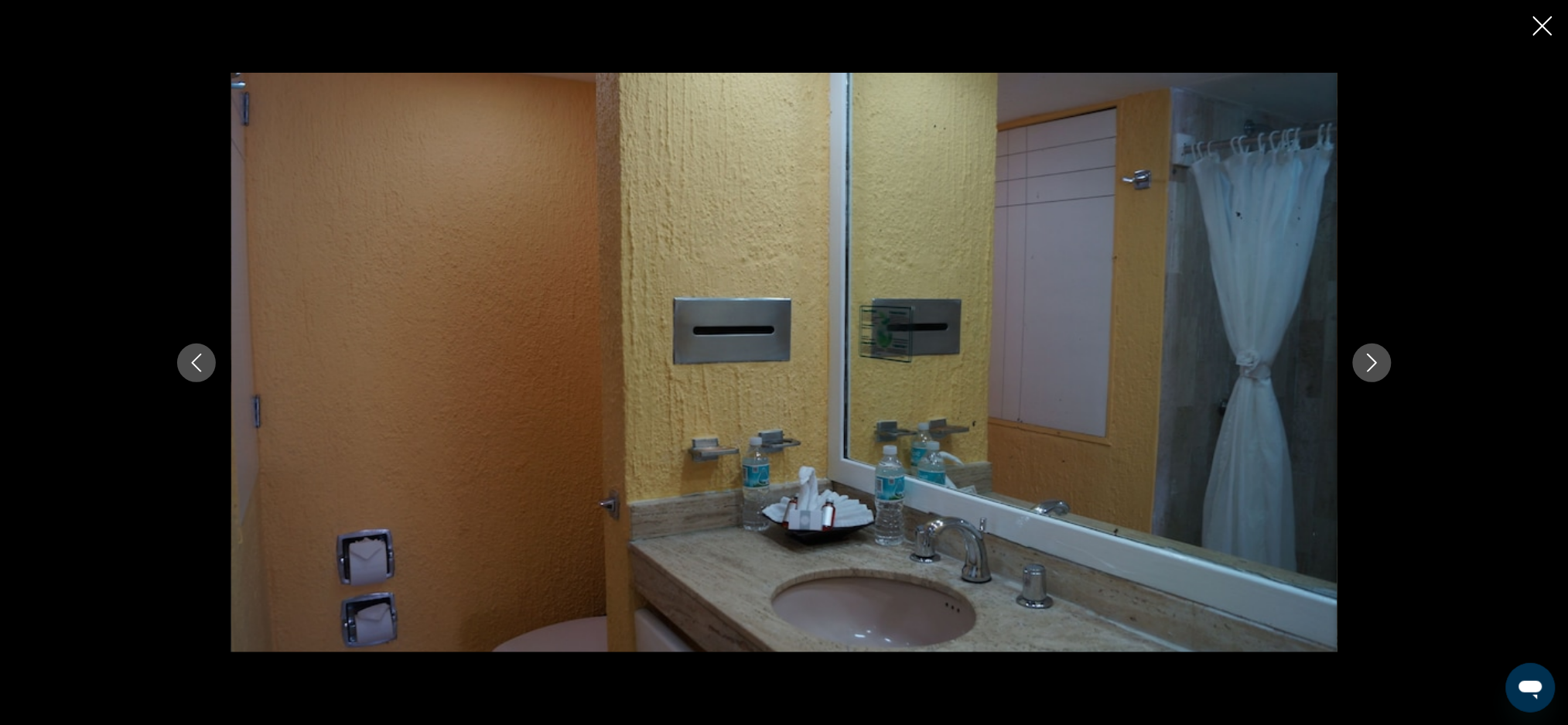
click at [1370, 366] on icon "Next image" at bounding box center [1372, 363] width 18 height 18
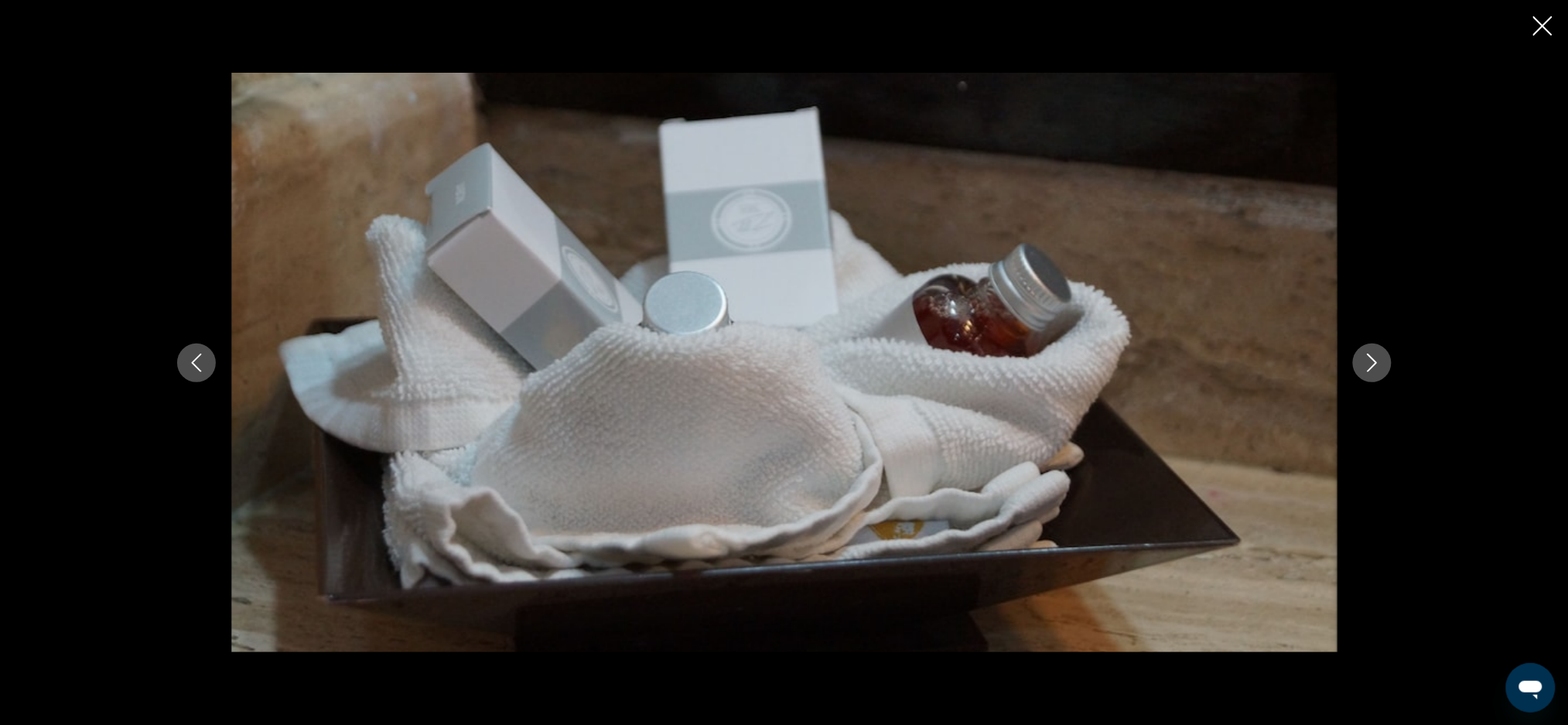
click at [1370, 366] on icon "Next image" at bounding box center [1372, 363] width 18 height 18
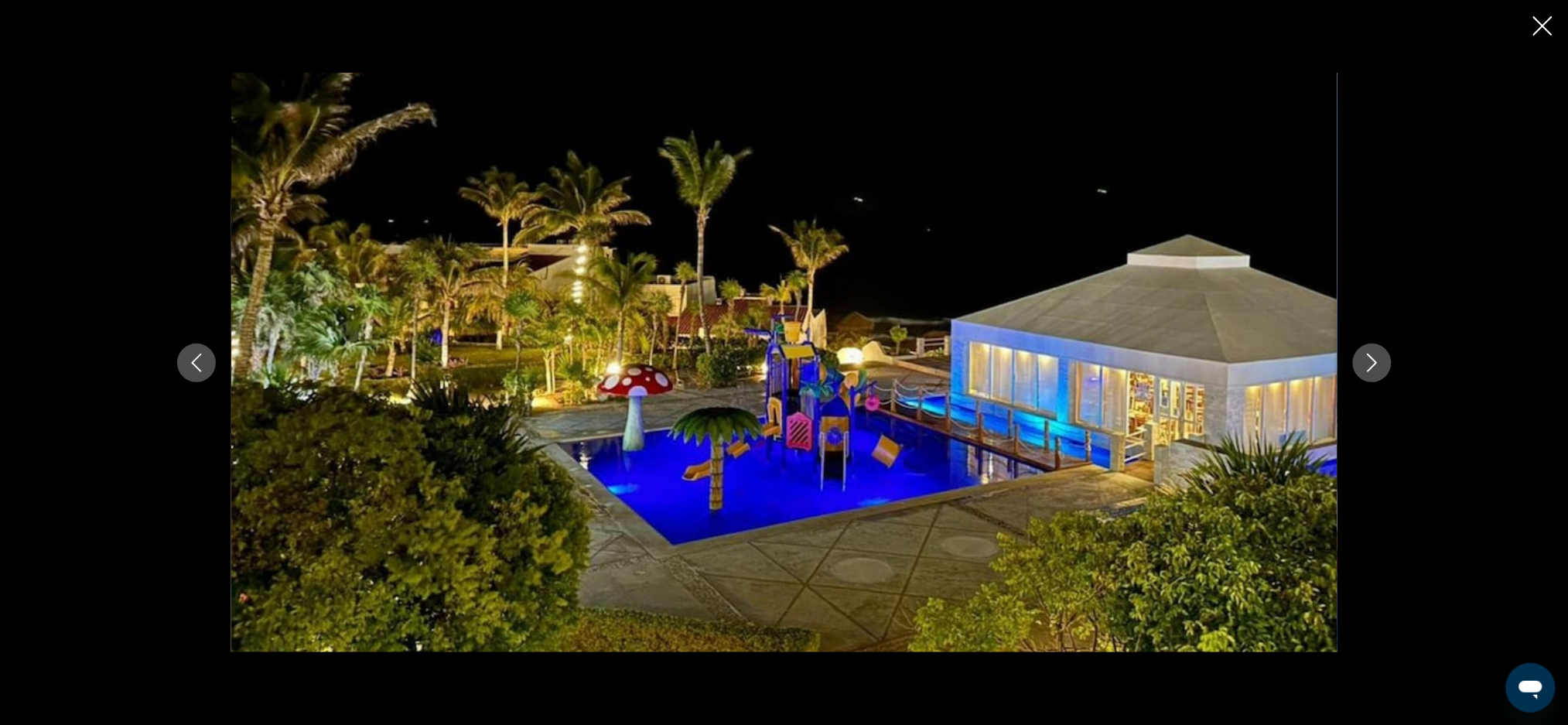
click at [1550, 32] on icon "Close slideshow" at bounding box center [1542, 25] width 19 height 19
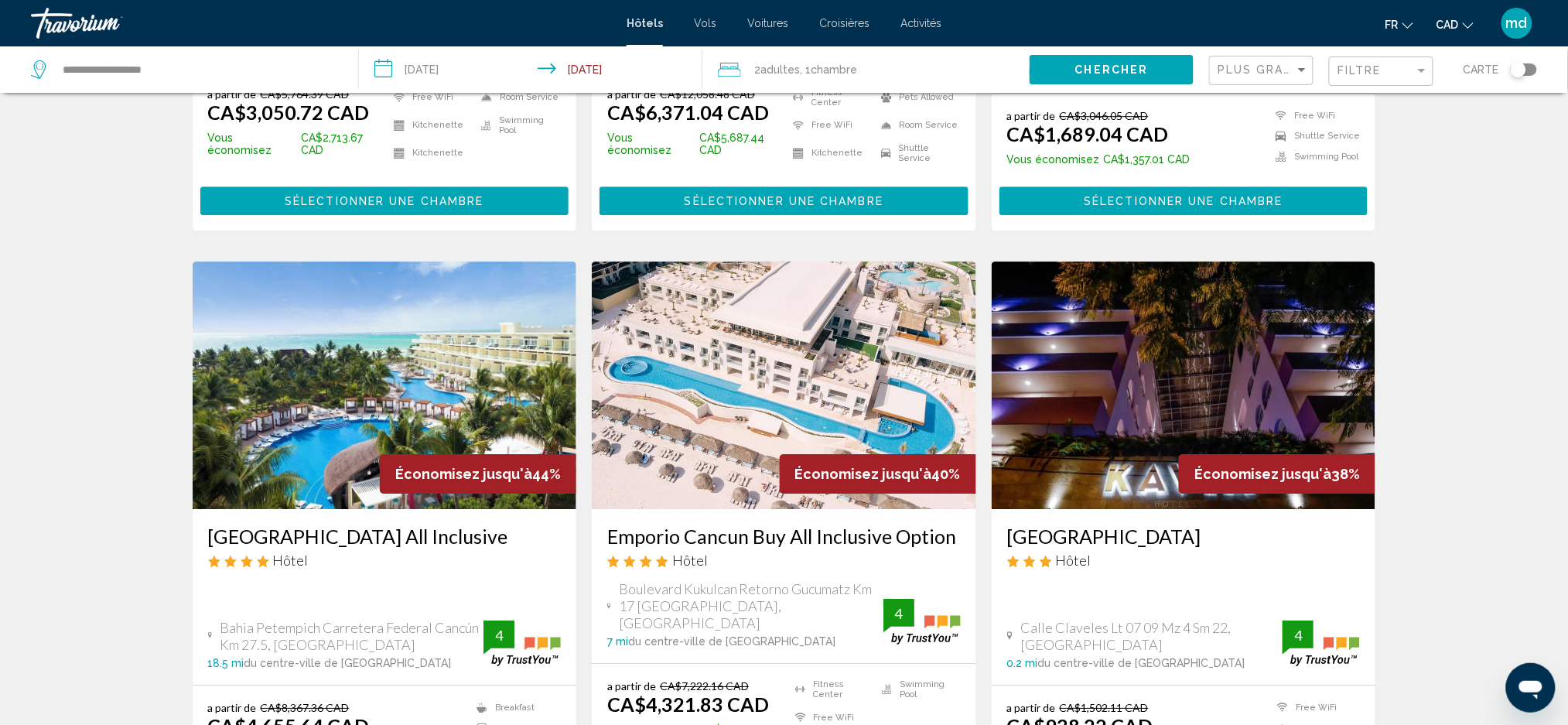
scroll to position [1752, 0]
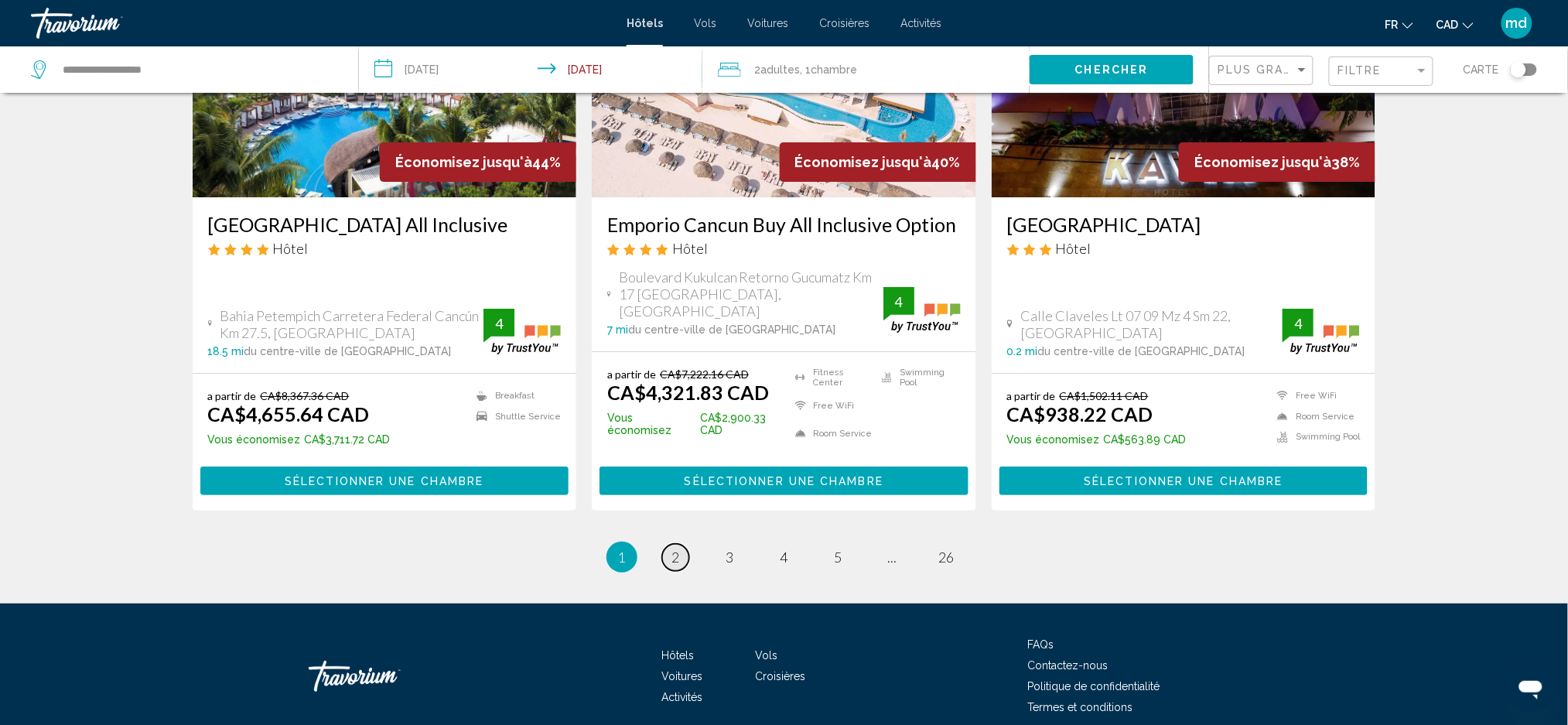
click at [665, 544] on link "page 2" at bounding box center [675, 557] width 27 height 27
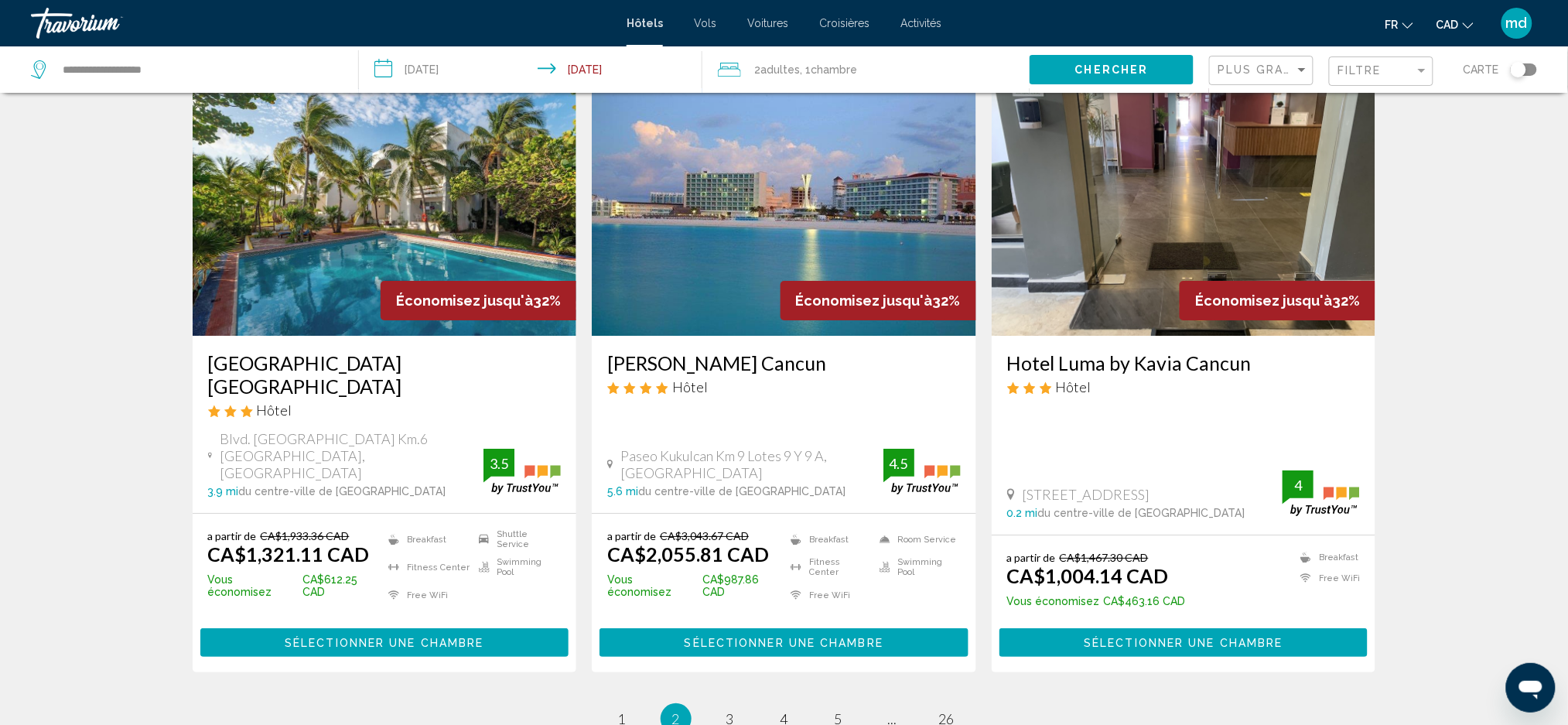
scroll to position [1856, 0]
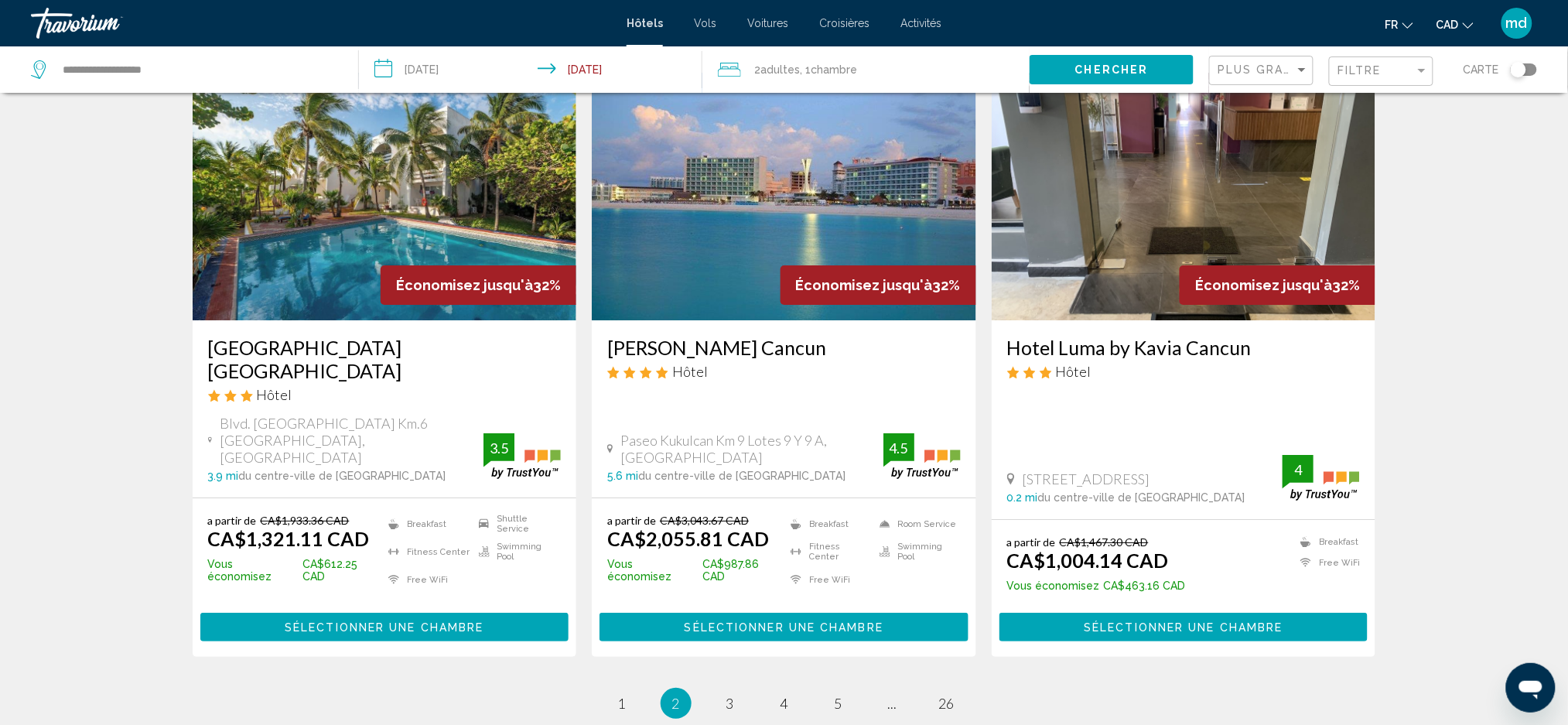
click at [449, 211] on img "Main content" at bounding box center [385, 196] width 385 height 248
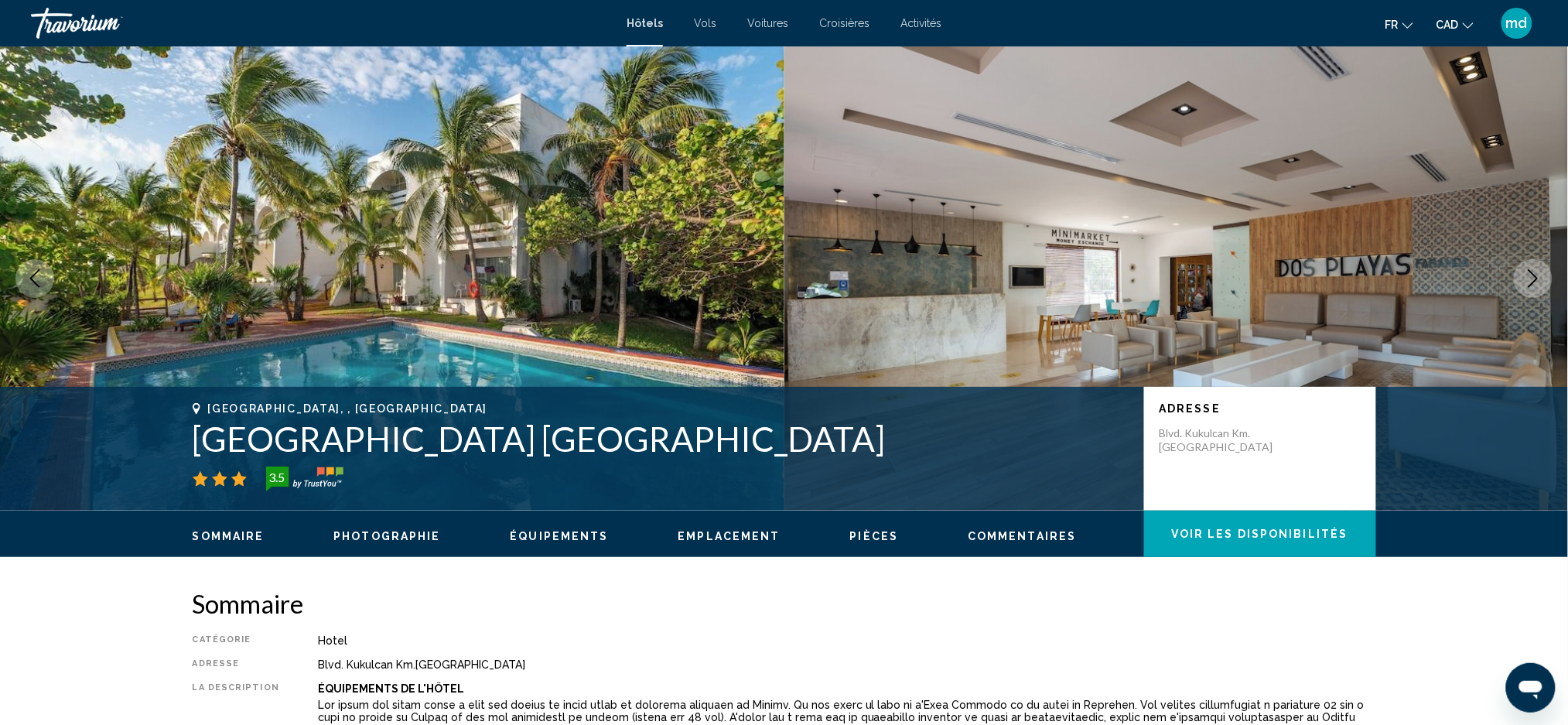
click at [1524, 280] on icon "Next image" at bounding box center [1533, 279] width 18 height 18
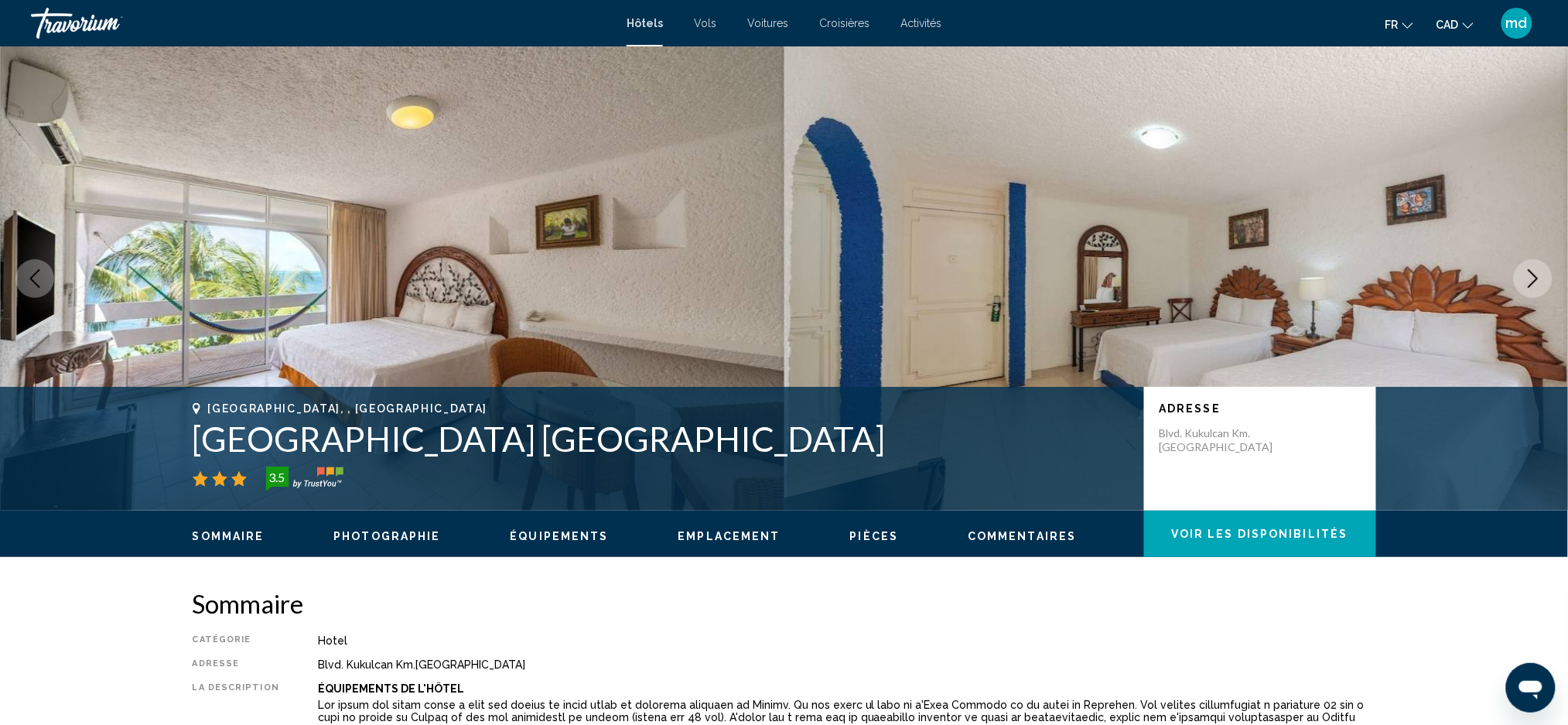
click at [1524, 280] on icon "Next image" at bounding box center [1533, 279] width 18 height 18
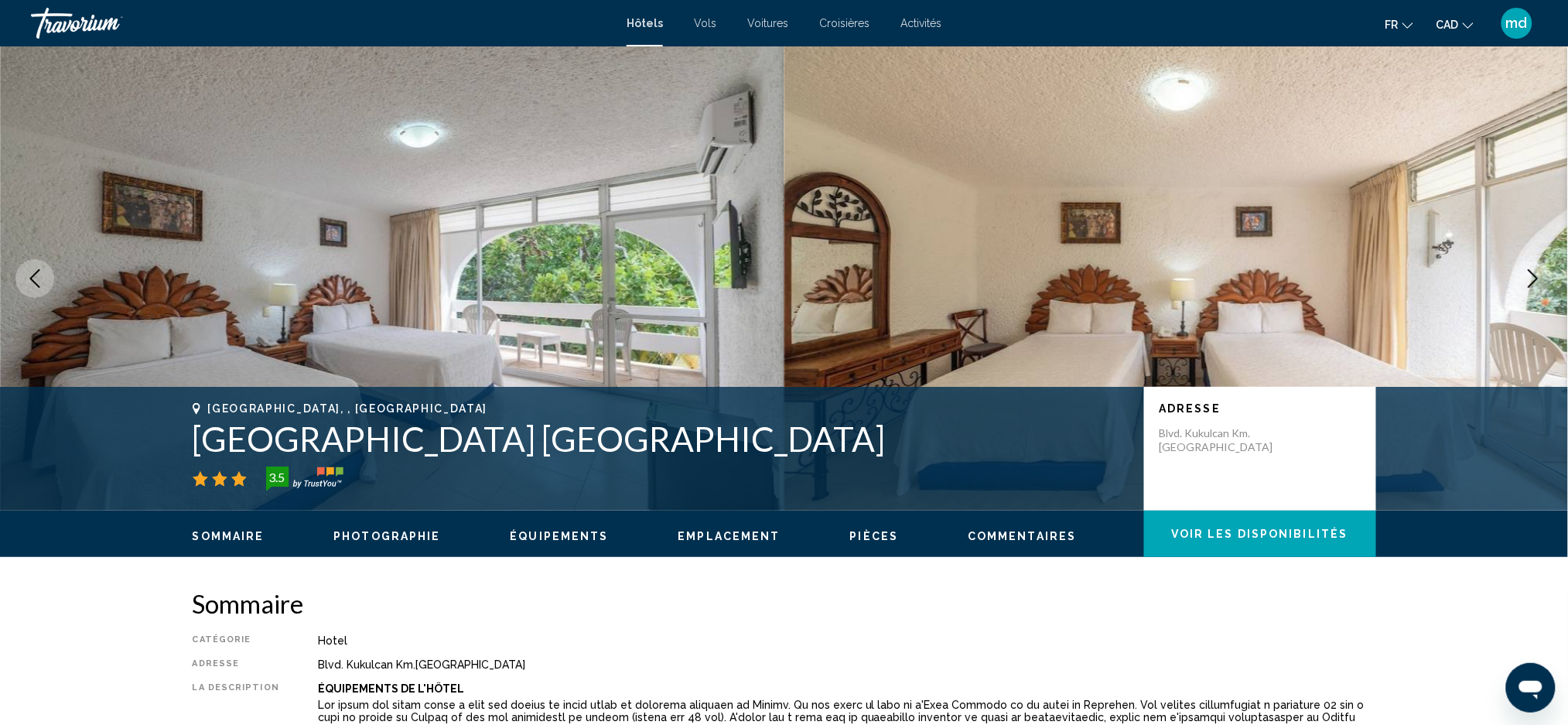
click at [1524, 280] on icon "Next image" at bounding box center [1533, 279] width 18 height 18
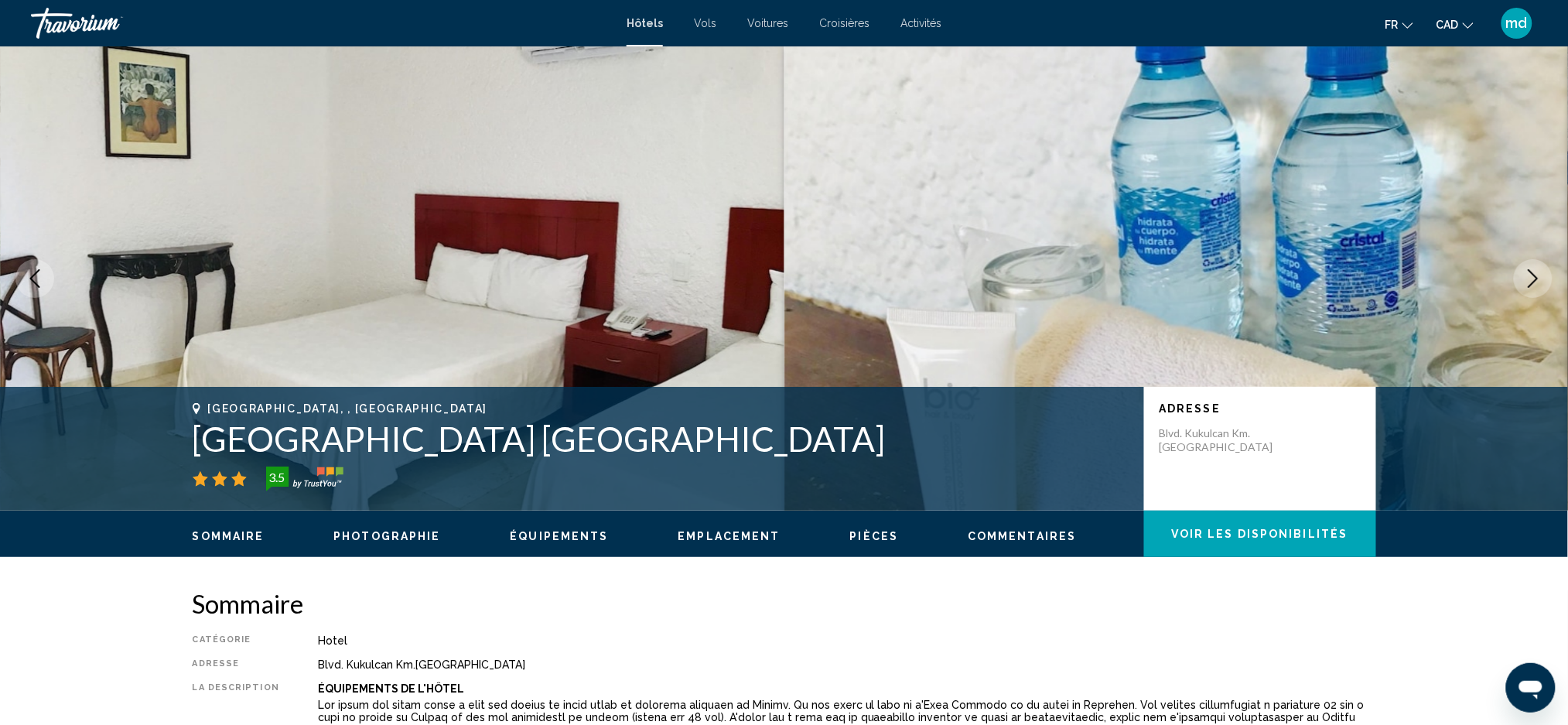
click at [1523, 276] on button "Next image" at bounding box center [1533, 279] width 38 height 38
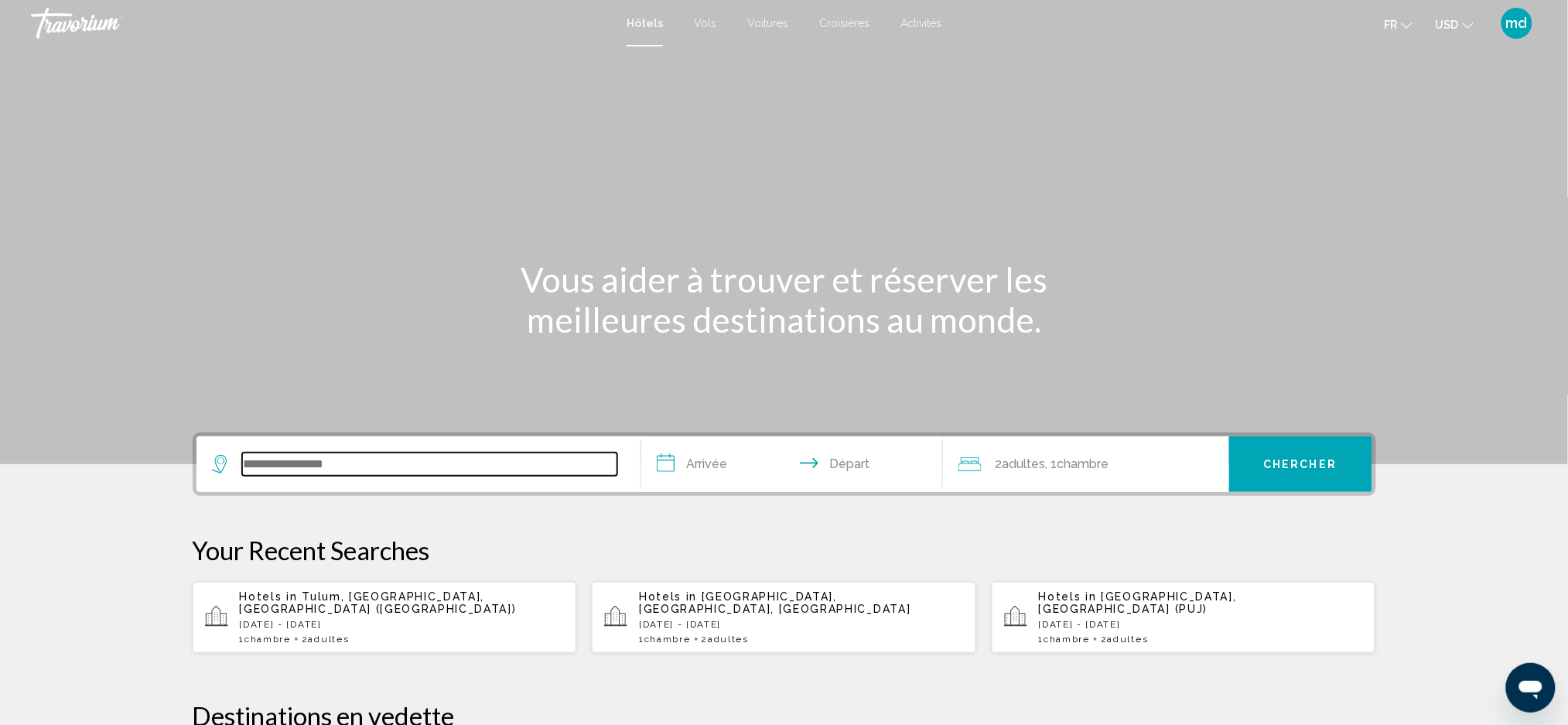
click at [350, 455] on input "Search widget" at bounding box center [430, 464] width 376 height 23
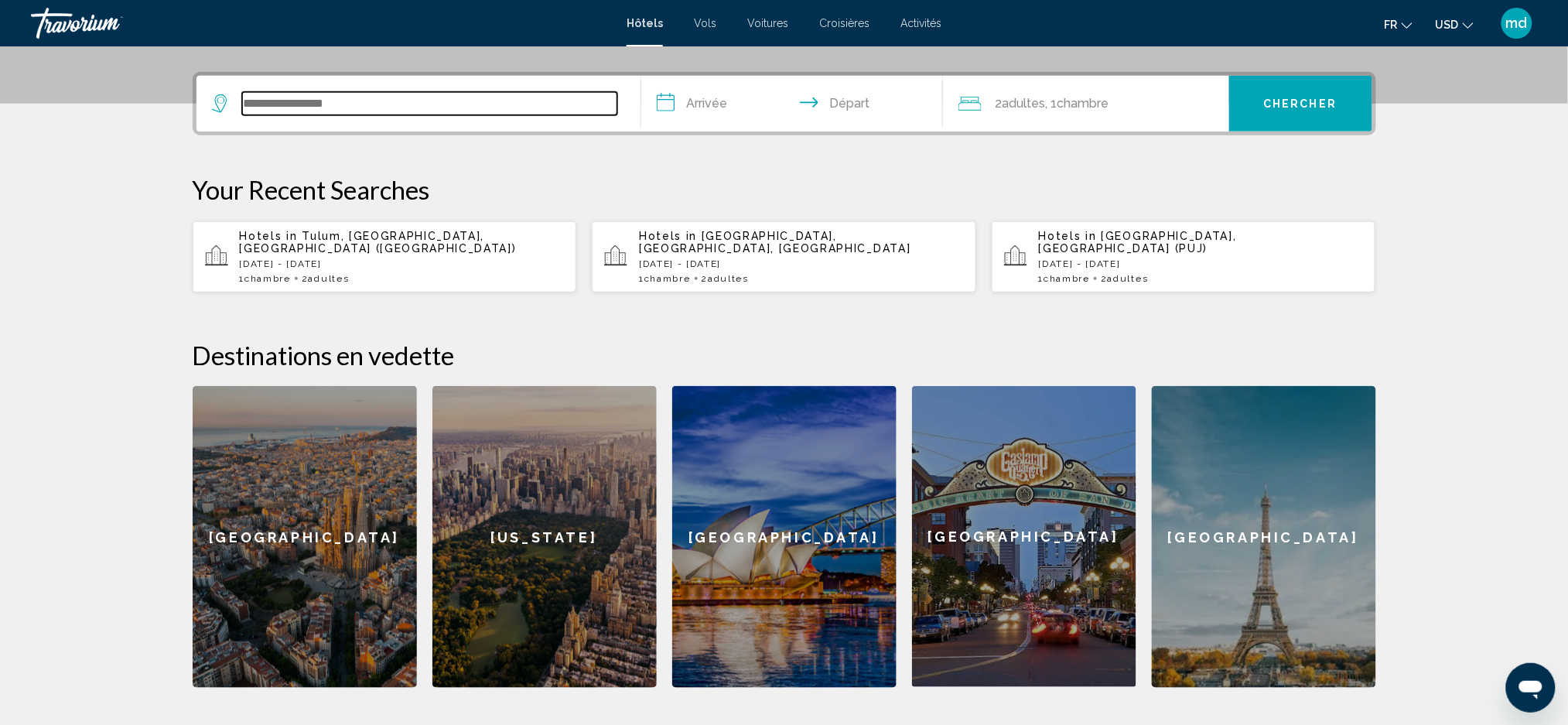
scroll to position [380, 0]
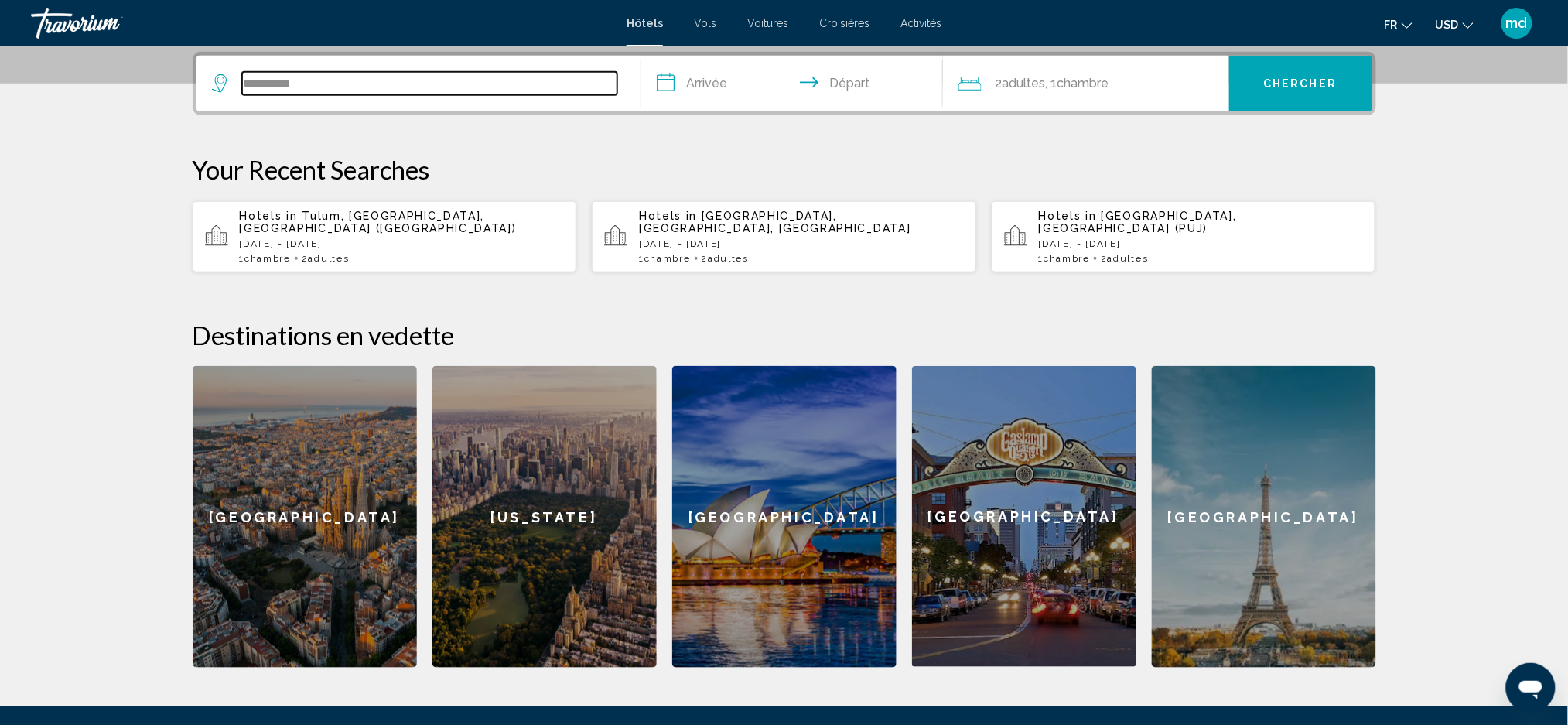
drag, startPoint x: 336, startPoint y: 83, endPoint x: 286, endPoint y: 85, distance: 50.0
click at [286, 84] on input "**********" at bounding box center [430, 83] width 376 height 23
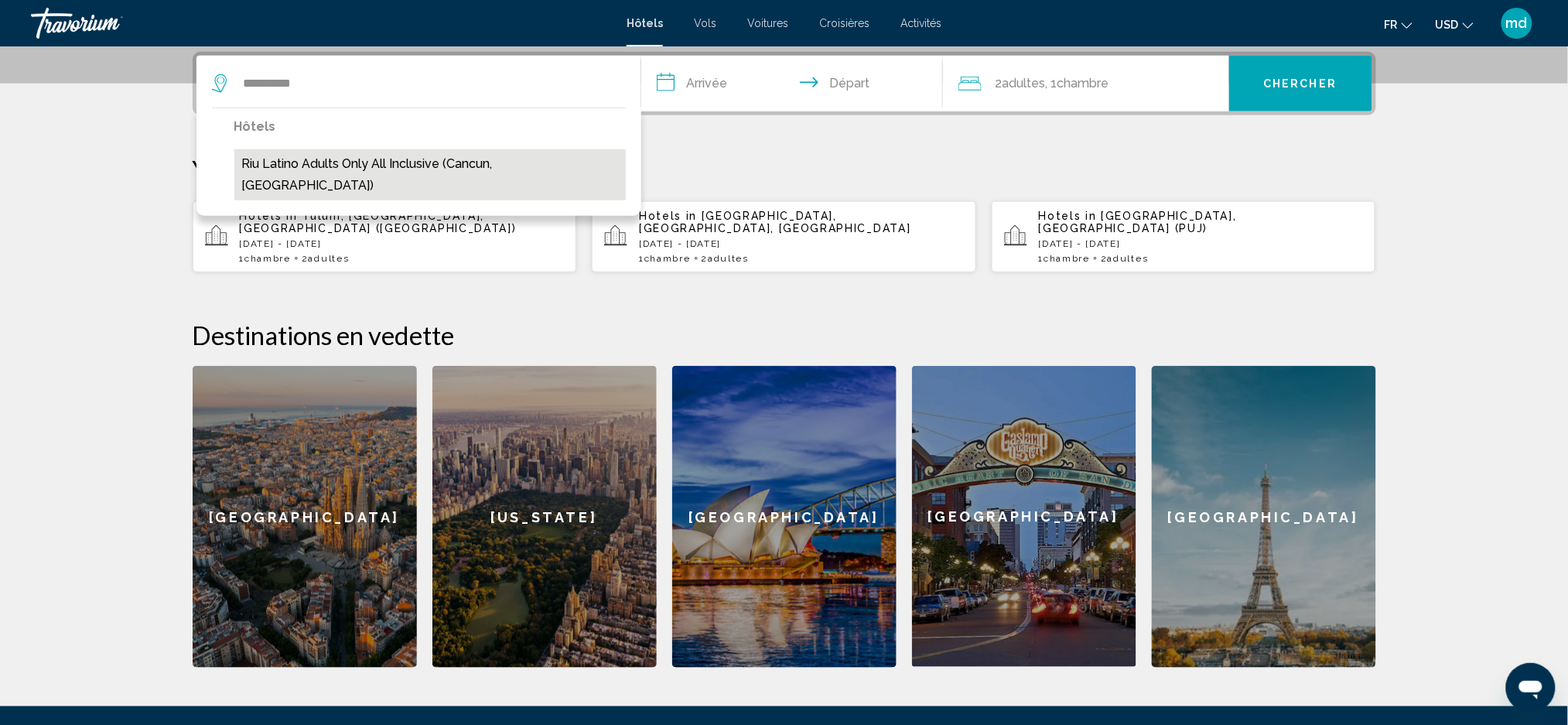
click at [423, 154] on button "Riu Latino Adults Only All Inclusive (Cancun, [GEOGRAPHIC_DATA])" at bounding box center [430, 174] width 391 height 51
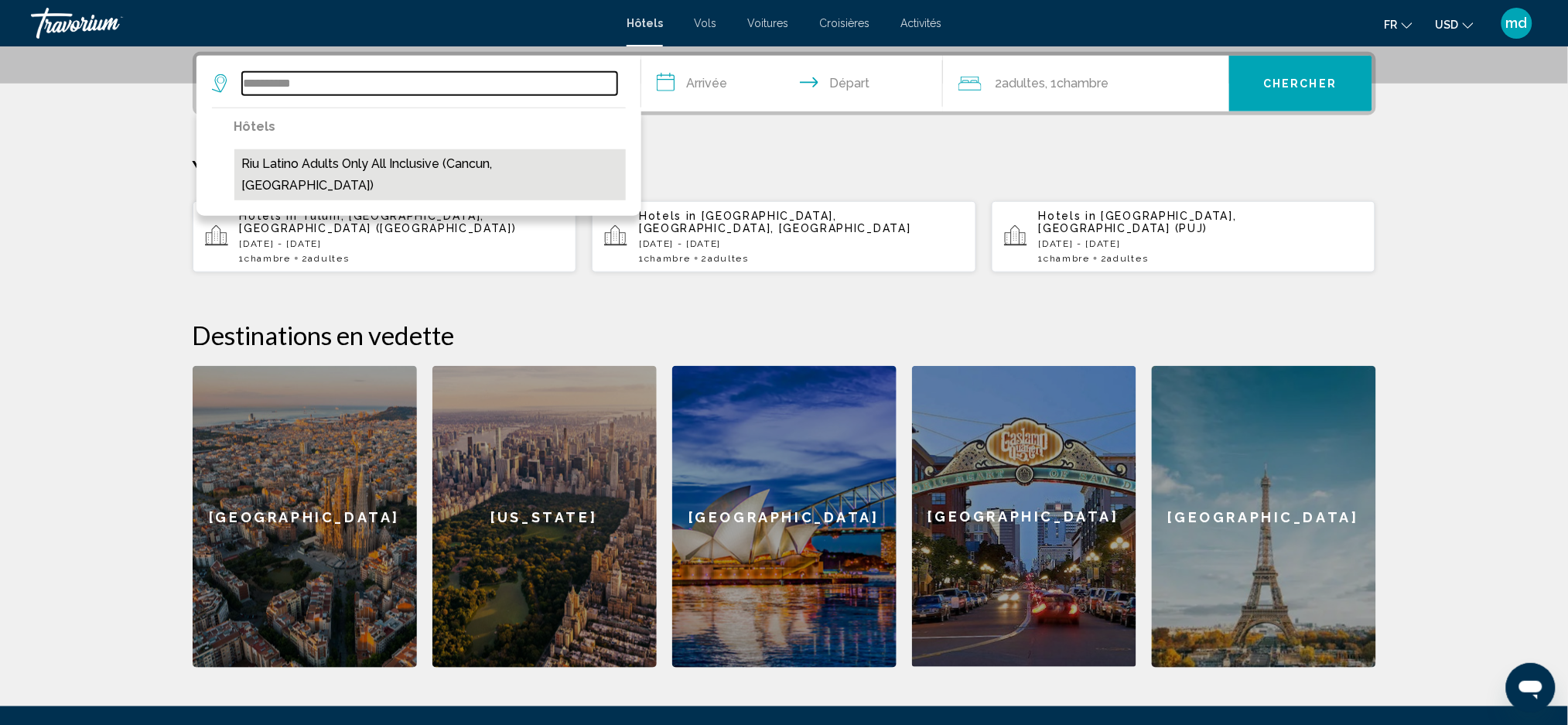
type input "**********"
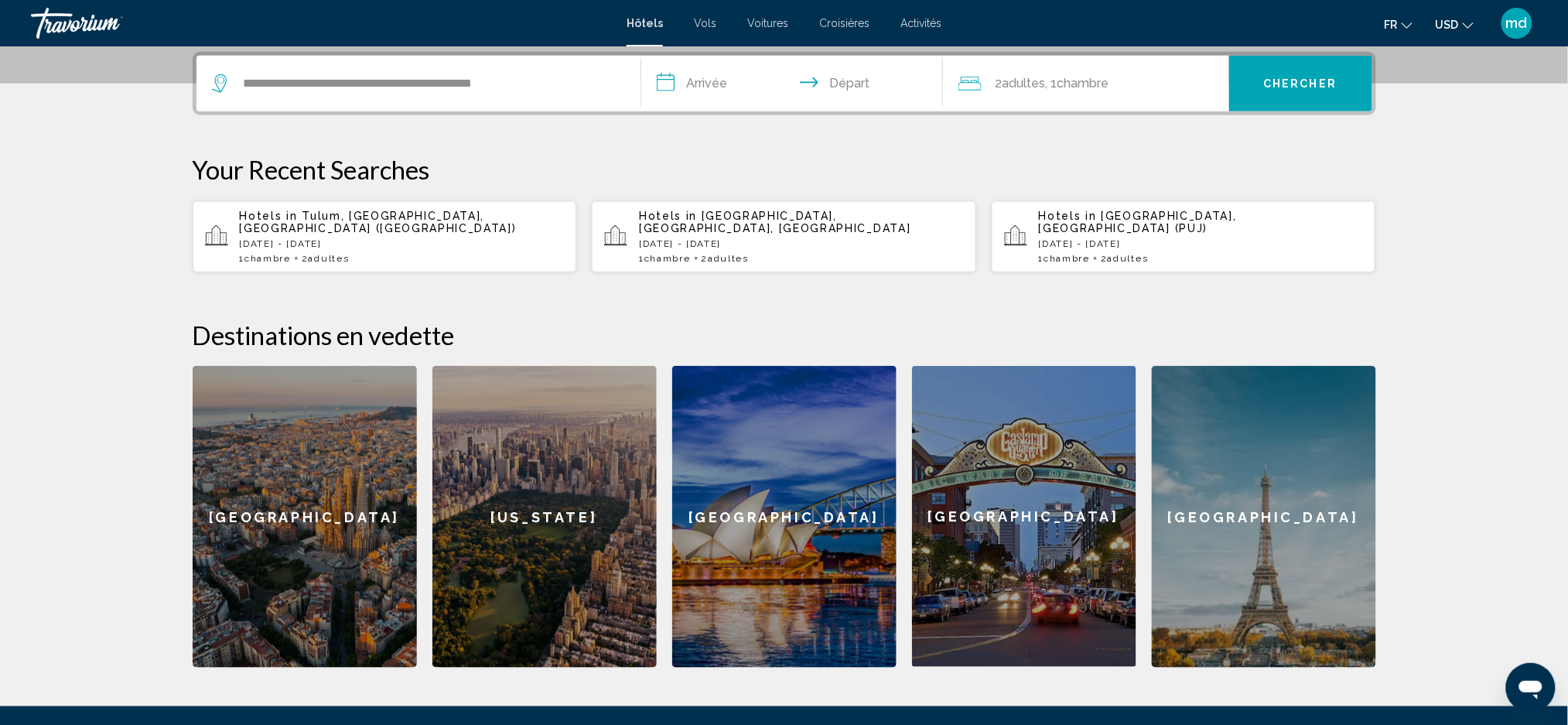
click at [722, 79] on input "**********" at bounding box center [794, 86] width 308 height 60
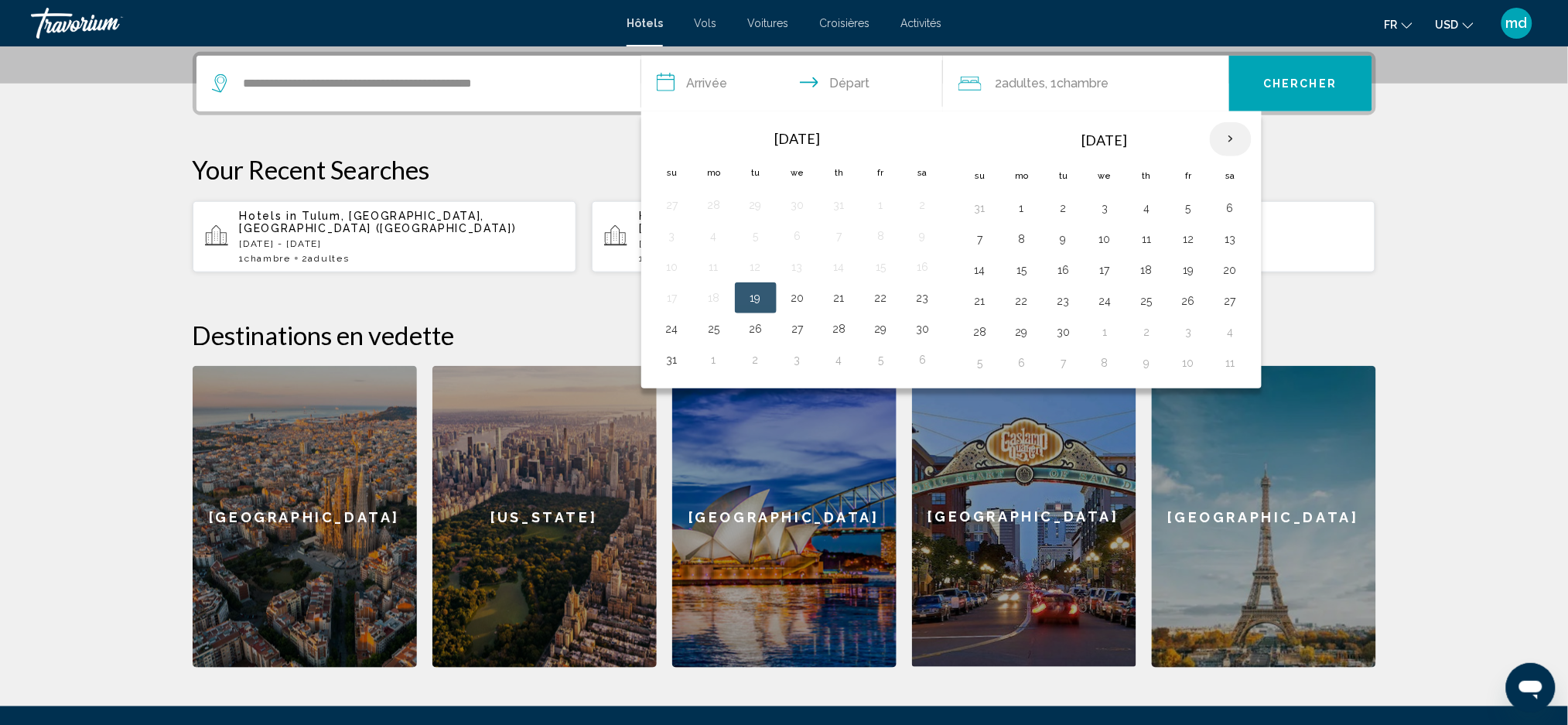
click at [1238, 143] on th "Next month" at bounding box center [1231, 138] width 42 height 34
click at [1030, 301] on button "20" at bounding box center [1022, 301] width 25 height 22
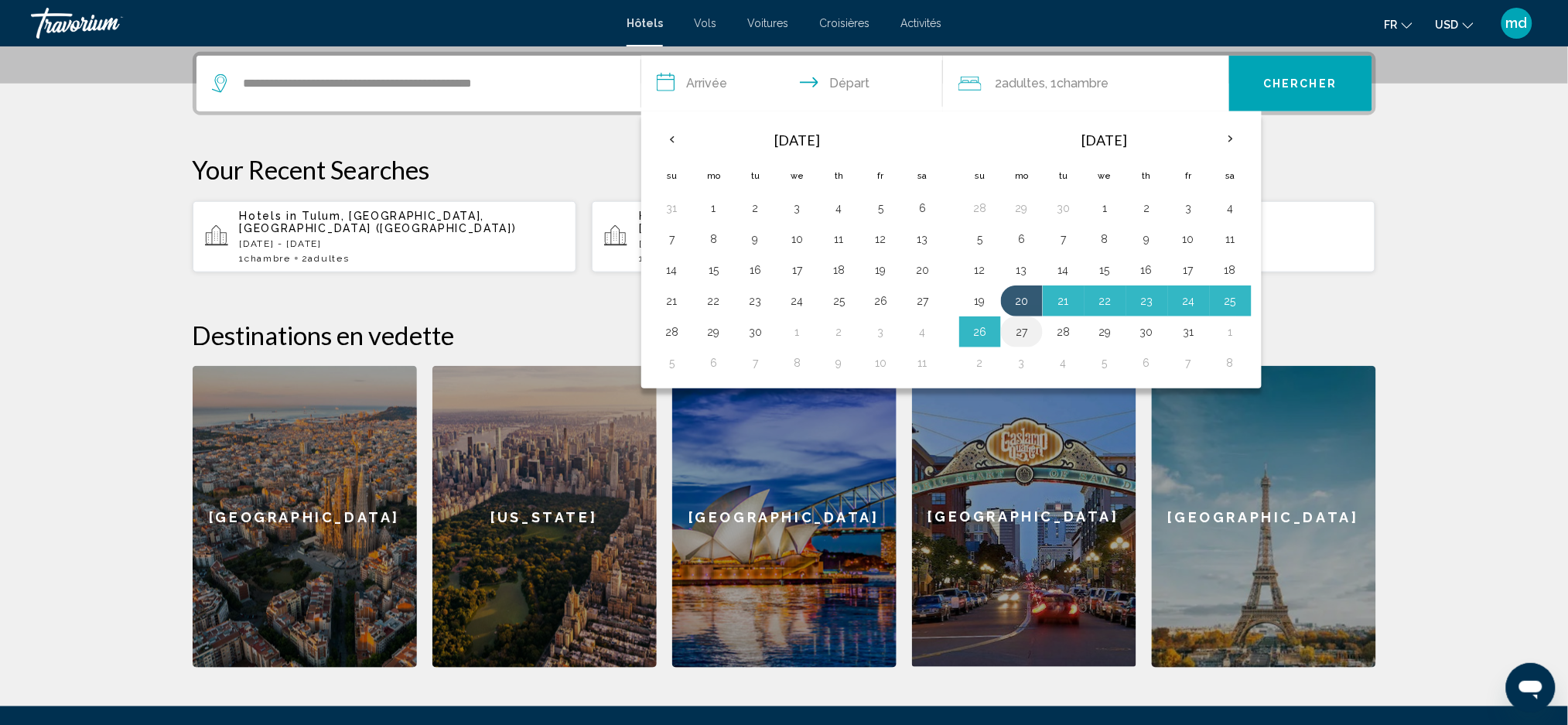
click at [1018, 331] on button "27" at bounding box center [1022, 332] width 25 height 22
type input "**********"
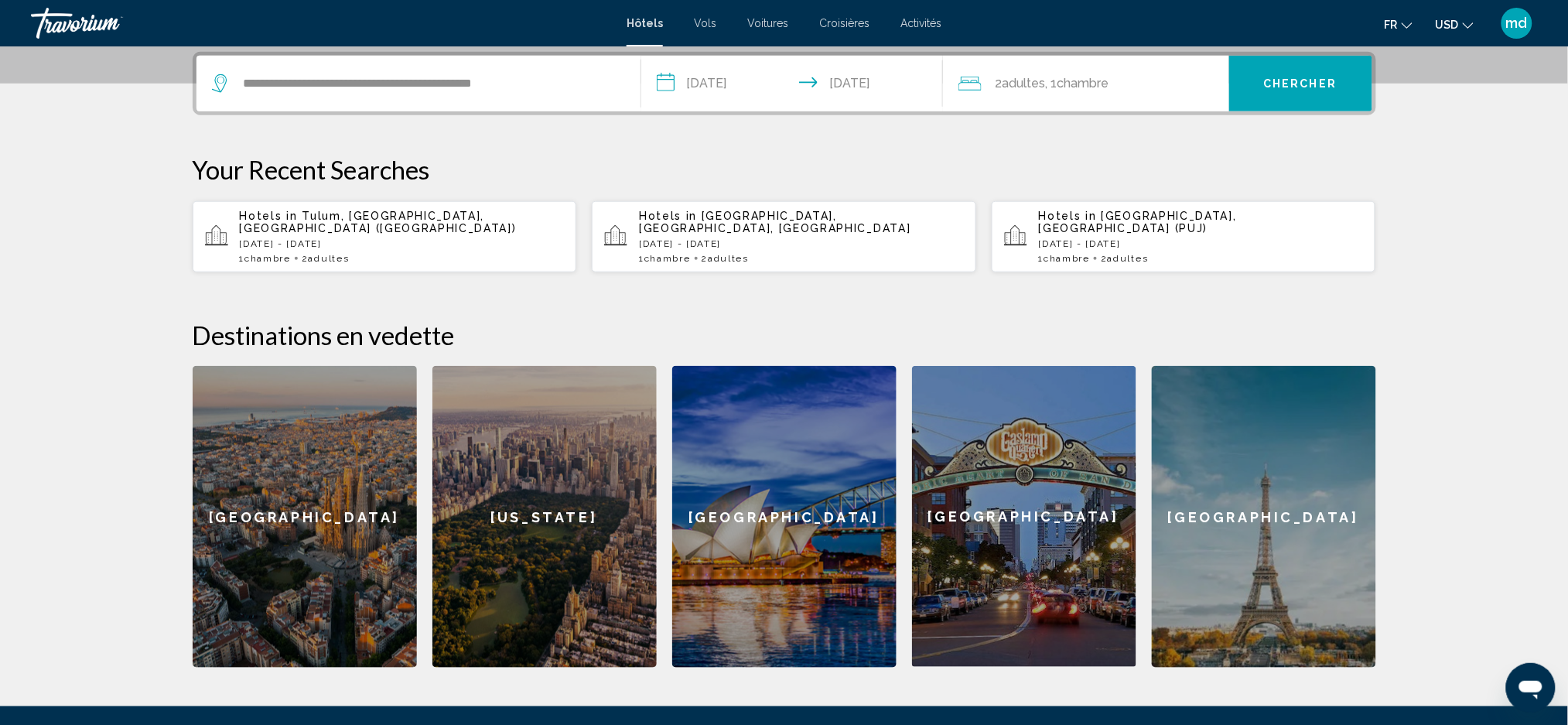
click at [1465, 26] on icon "Change currency" at bounding box center [1468, 25] width 11 height 11
click at [1440, 93] on button "CAD (Can$)" at bounding box center [1423, 102] width 78 height 20
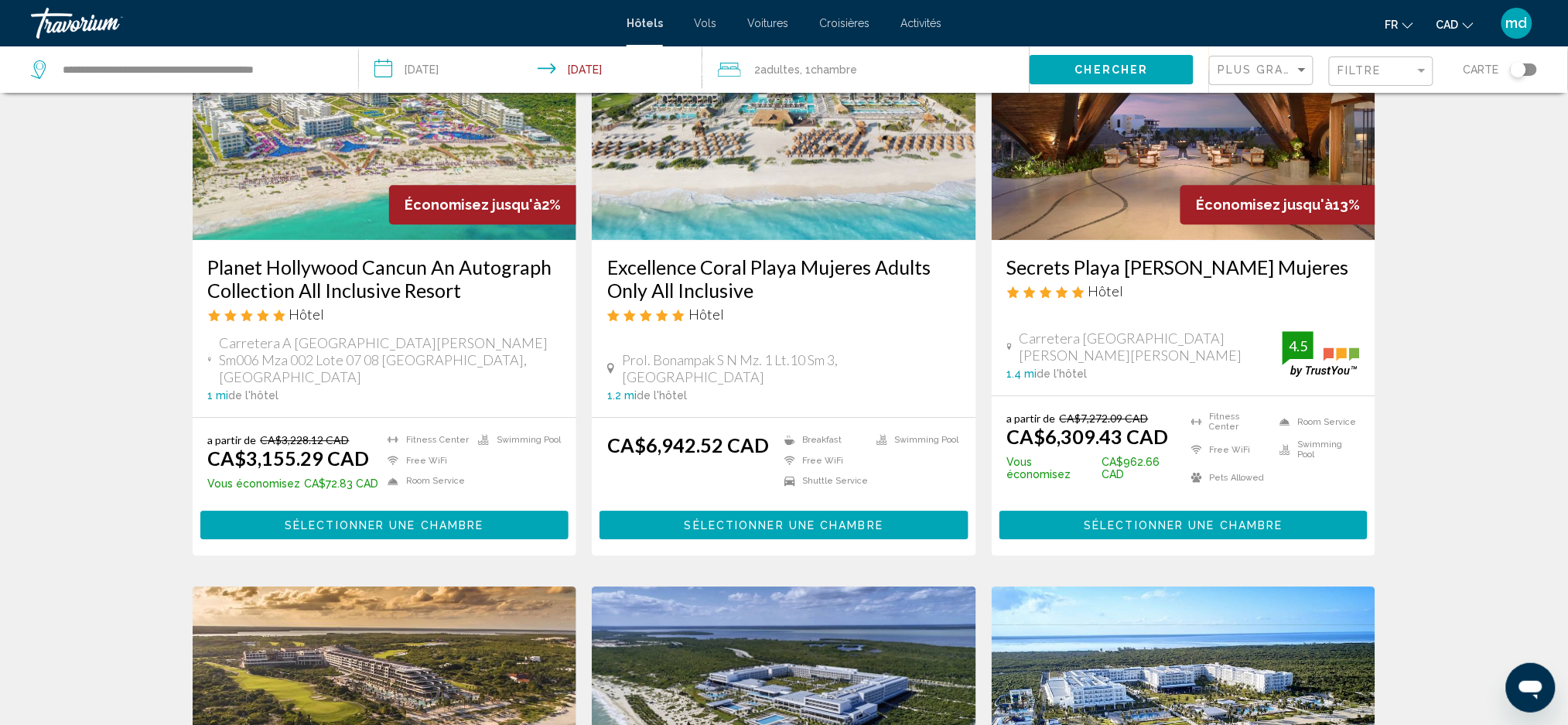
scroll to position [1856, 0]
